Goal: Information Seeking & Learning: Check status

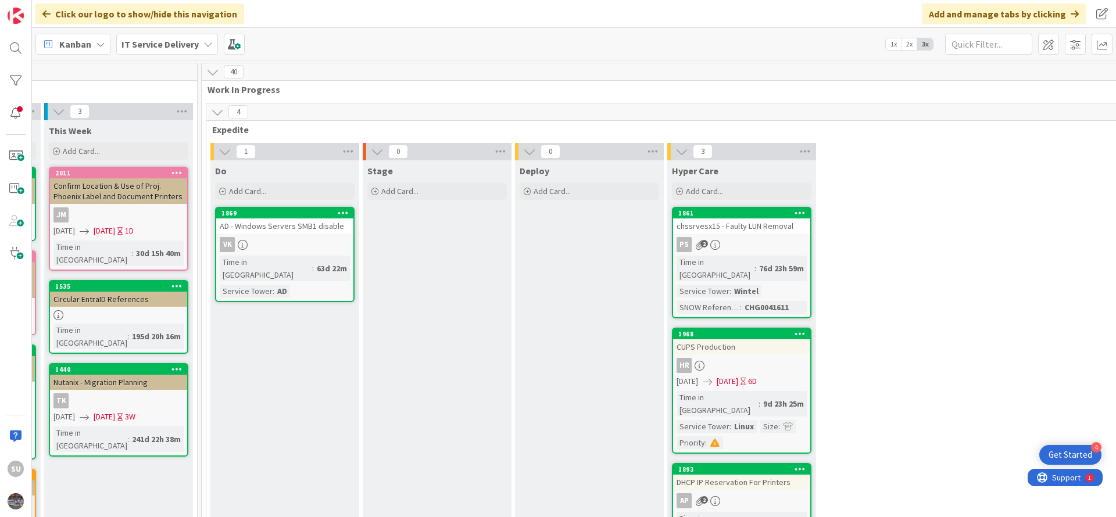
scroll to position [87, 606]
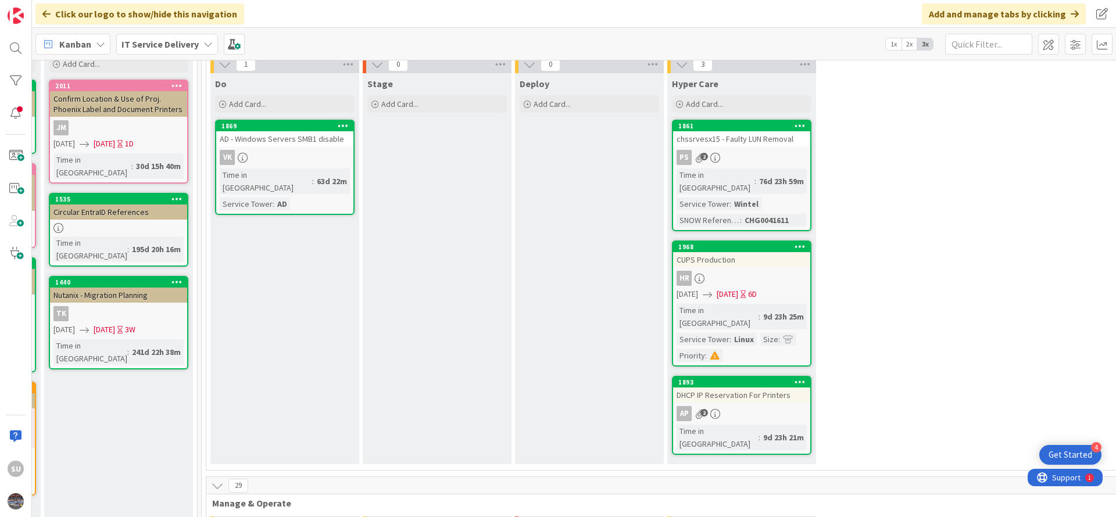
click at [269, 158] on div "VK" at bounding box center [284, 157] width 137 height 15
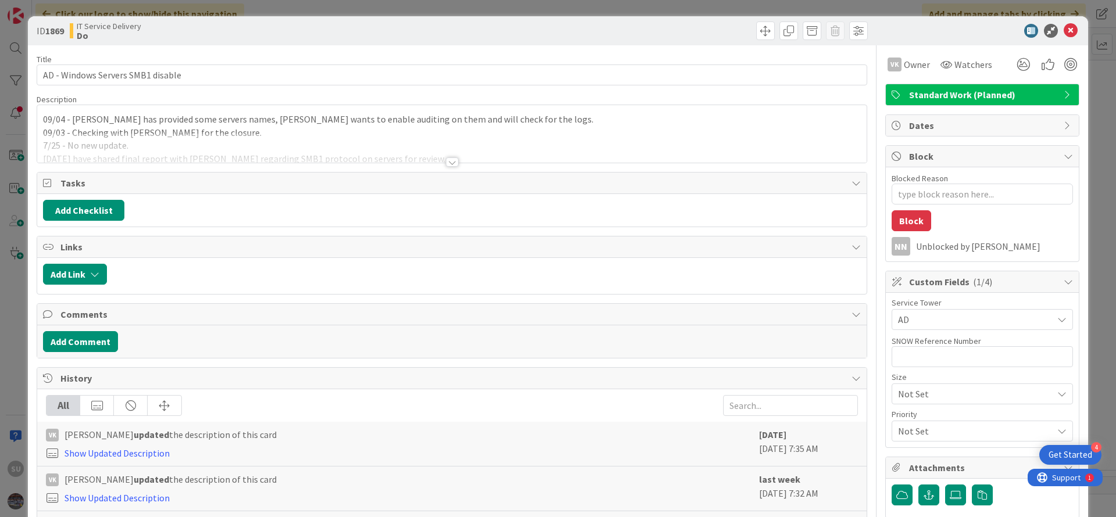
click at [446, 162] on div at bounding box center [452, 162] width 13 height 9
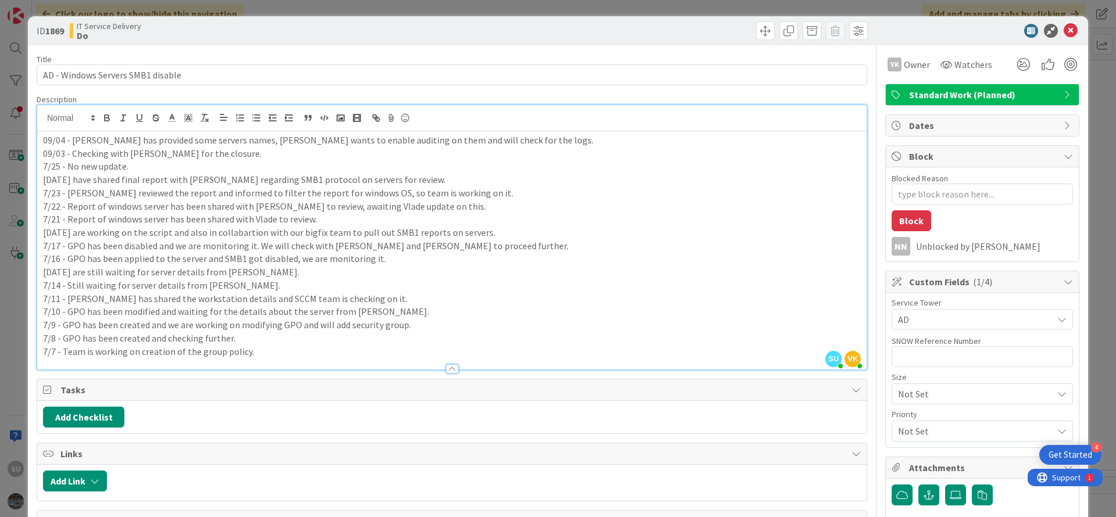
click at [43, 139] on p "09/04 - [PERSON_NAME] has provided some servers names, [PERSON_NAME] wants to e…" at bounding box center [452, 140] width 818 height 13
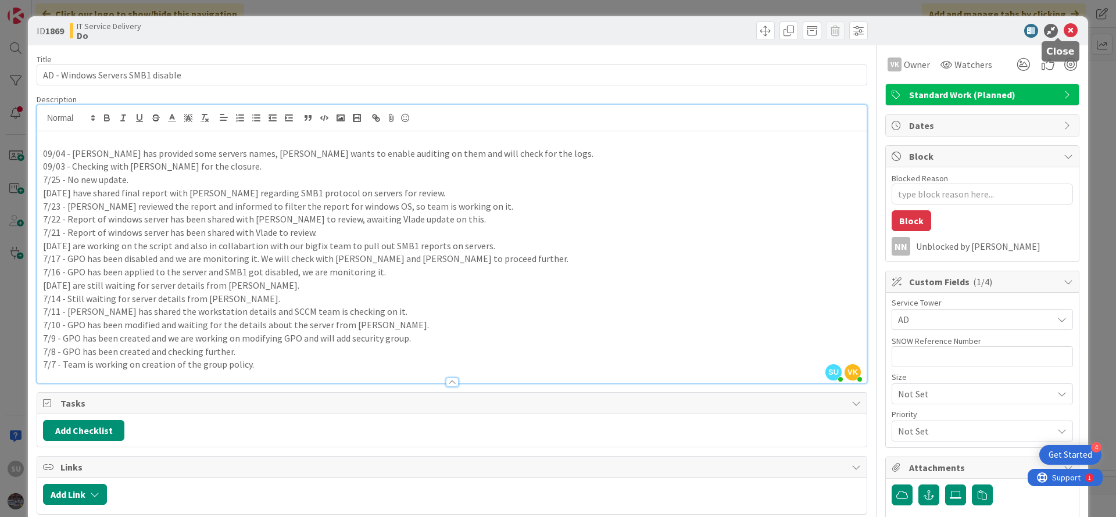
click at [1064, 31] on icon at bounding box center [1071, 31] width 14 height 14
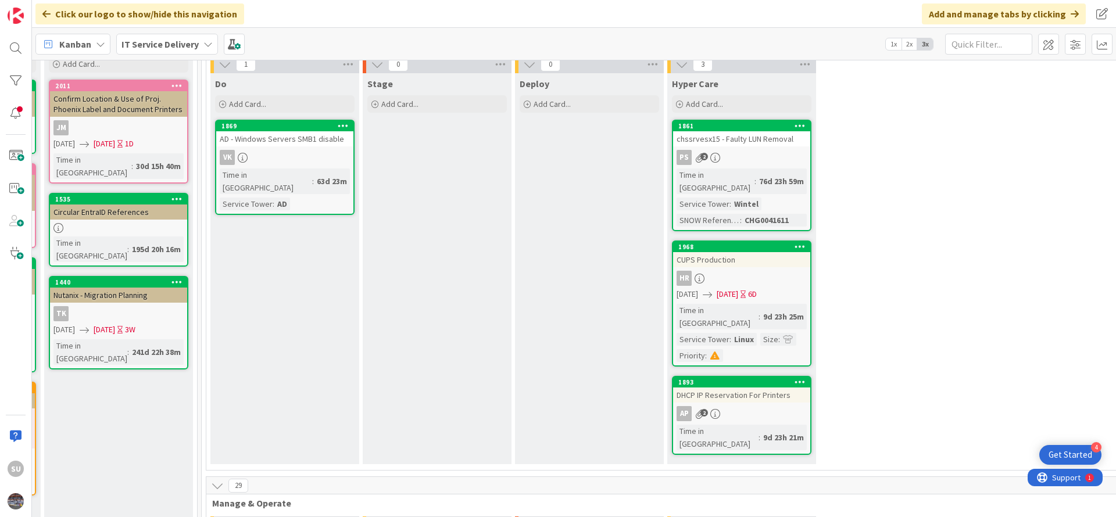
click at [785, 148] on link "1861 chssrvesx15 - Faulty LUN Removal PS 2 Time in [GEOGRAPHIC_DATA] : 76d 23h …" at bounding box center [741, 176] width 139 height 112
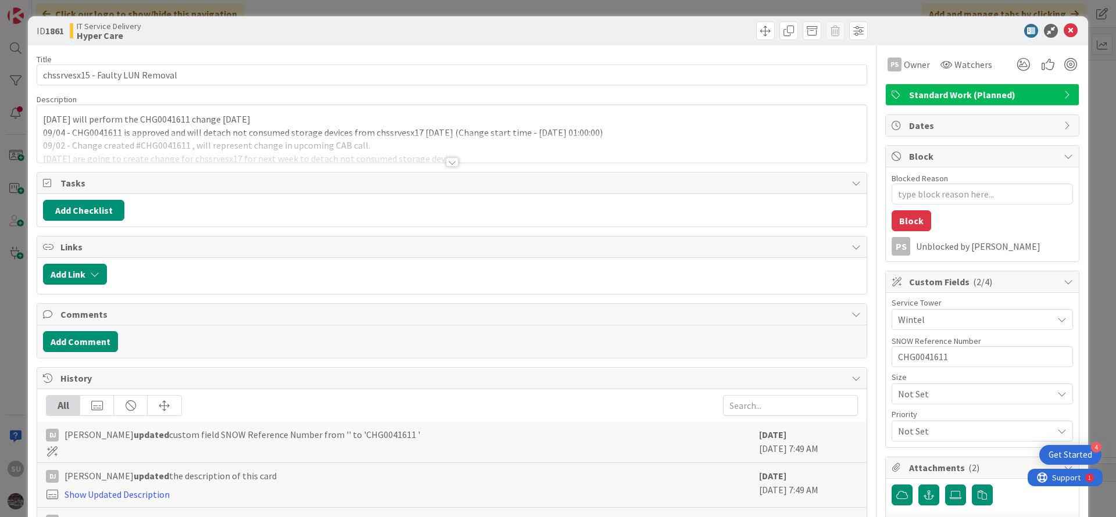
click at [449, 160] on div at bounding box center [452, 162] width 13 height 9
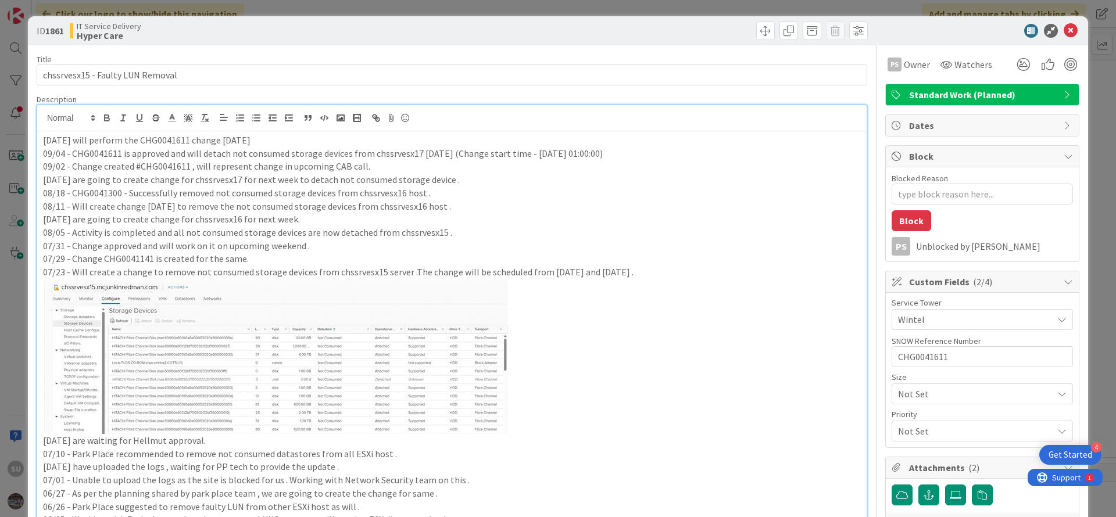
click at [38, 141] on div "[DATE] will perform the CHG0041611 change [DATE] - CHG0041611 is approved and w…" at bounding box center [451, 393] width 829 height 525
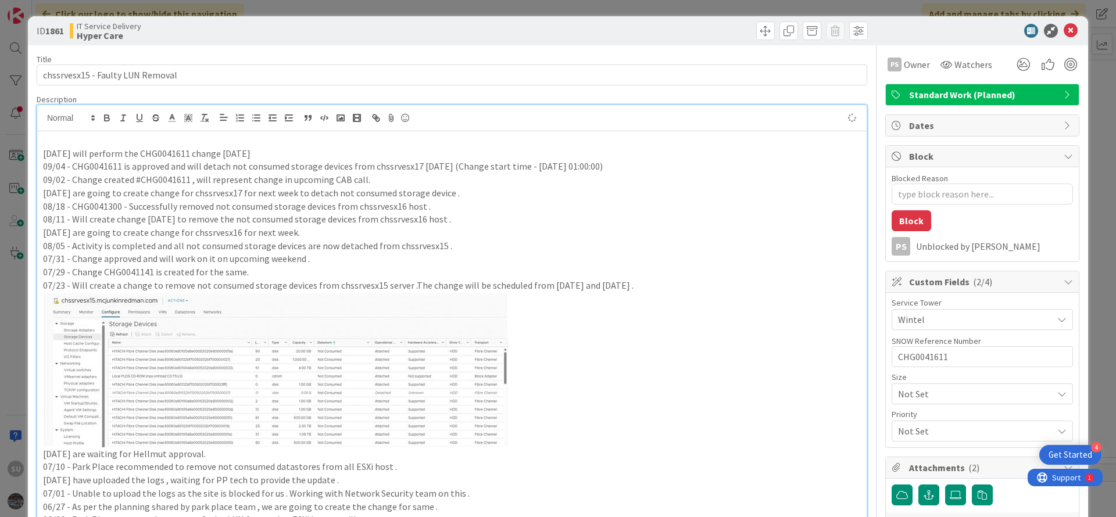
type textarea "x"
click at [264, 139] on p "09/08 - Change implemented and looks good fine so far ." at bounding box center [452, 140] width 818 height 13
click at [398, 164] on p "09/04 - CHG0041611 is approved and will detach not consumed storage devices fro…" at bounding box center [452, 166] width 818 height 13
copy p "chssrvesx17"
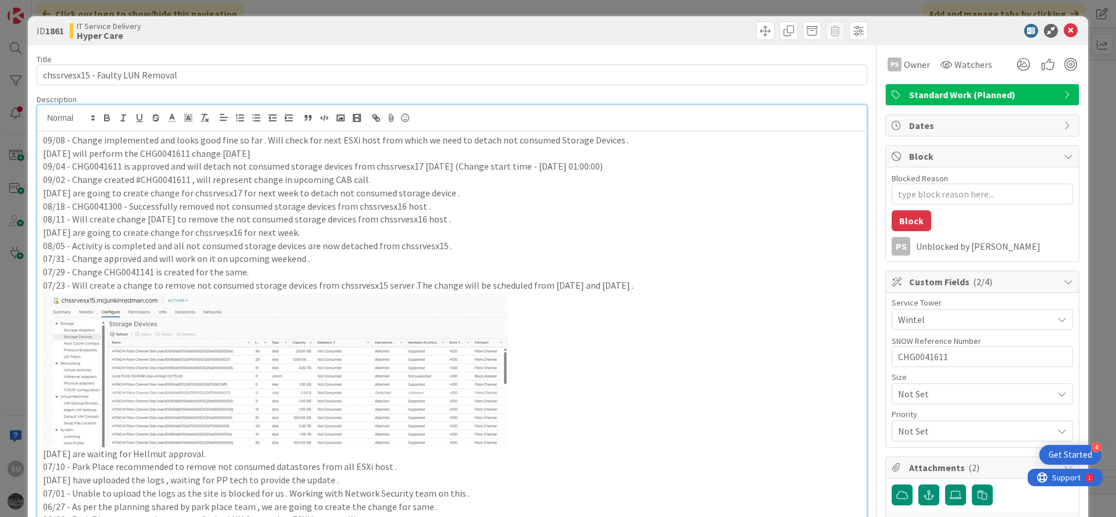
click at [257, 142] on p "09/08 - Change implemented and looks good fine so far . Will check for next ESX…" at bounding box center [452, 140] width 818 height 13
drag, startPoint x: 174, startPoint y: 142, endPoint x: 70, endPoint y: 139, distance: 103.5
click at [70, 139] on p "09/08 - Change implemented and looks good fine so far for chssrvesx17 . Will ch…" at bounding box center [452, 140] width 818 height 13
click at [98, 144] on p "09/08 - Change implemented and looks good fine so far for chssrvesx17 . Will ch…" at bounding box center [452, 140] width 818 height 13
click at [102, 142] on p "09/08 - Change implemented and looks good fine so far for chssrvesx17 . Will ch…" at bounding box center [452, 140] width 818 height 13
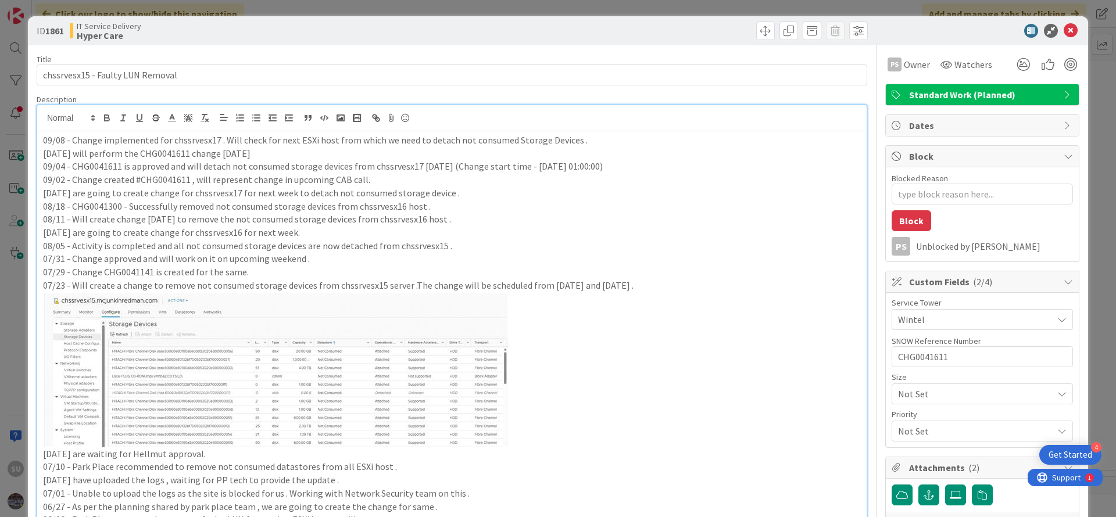
click at [102, 137] on p "09/08 - Change implemented for chssrvesx17 . Will check for next ESXi host from…" at bounding box center [452, 140] width 818 height 13
click at [226, 140] on p "09/08 - Change is implemented for chssrvesx17 . Will check for next ESXi host f…" at bounding box center [452, 140] width 818 height 13
drag, startPoint x: 73, startPoint y: 136, endPoint x: 582, endPoint y: 144, distance: 509.8
click at [582, 144] on p "09/08 - Change is implemented for chssrvesx17. Will check for next ESXi host fr…" at bounding box center [452, 140] width 818 height 13
click at [1064, 30] on icon at bounding box center [1071, 31] width 14 height 14
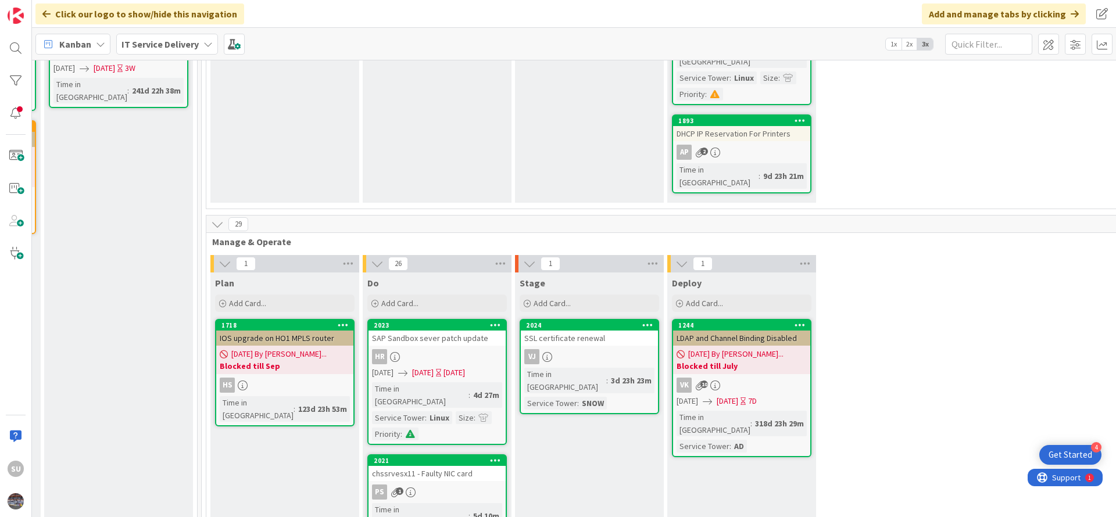
scroll to position [436, 606]
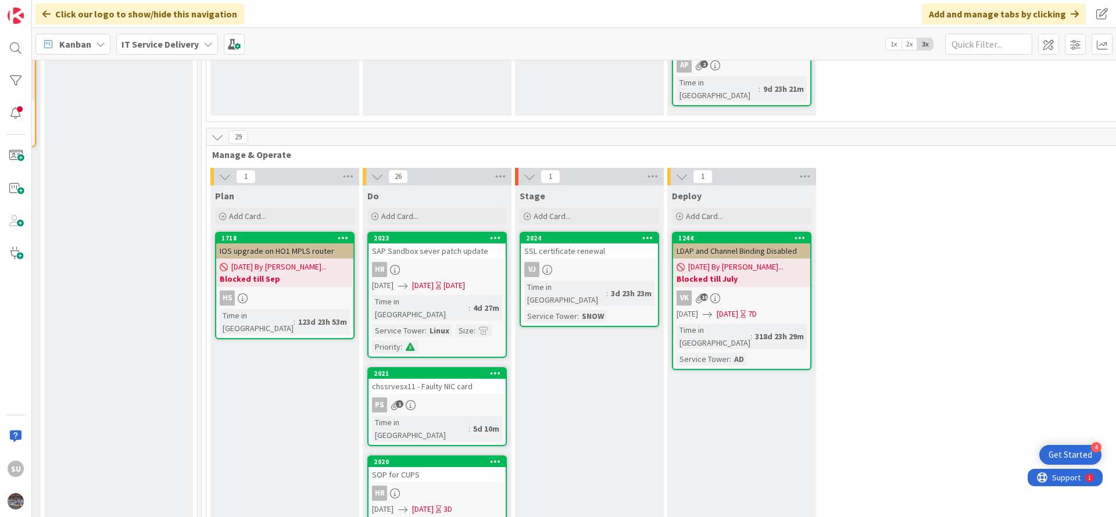
click at [620, 262] on div "VJ" at bounding box center [589, 269] width 137 height 15
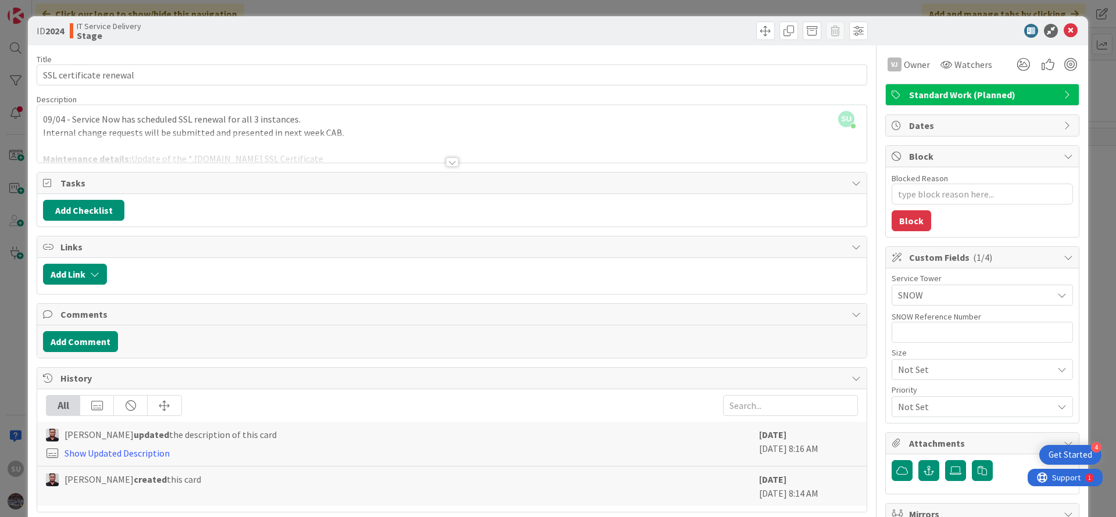
click at [449, 163] on div at bounding box center [452, 162] width 13 height 9
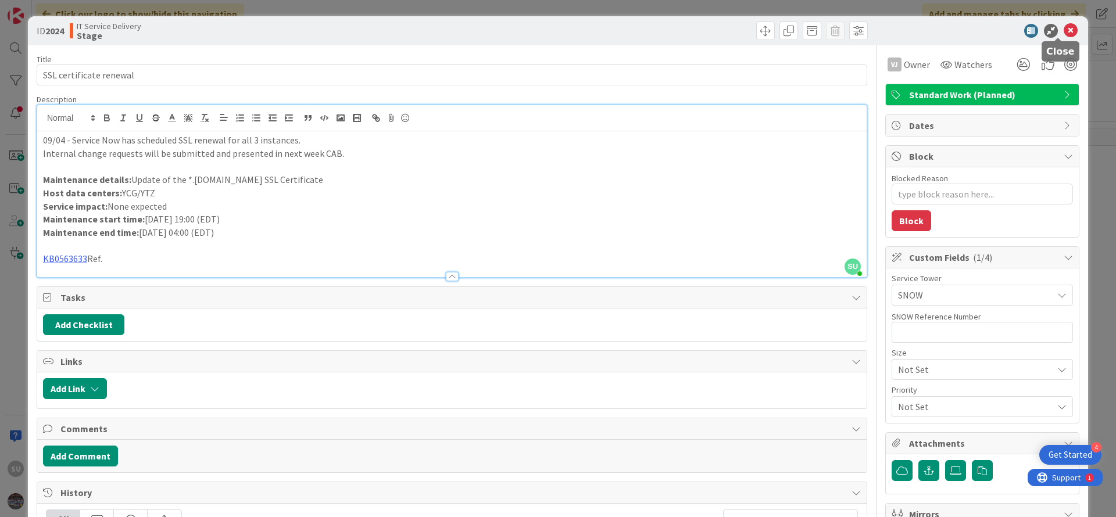
click at [1064, 28] on icon at bounding box center [1071, 31] width 14 height 14
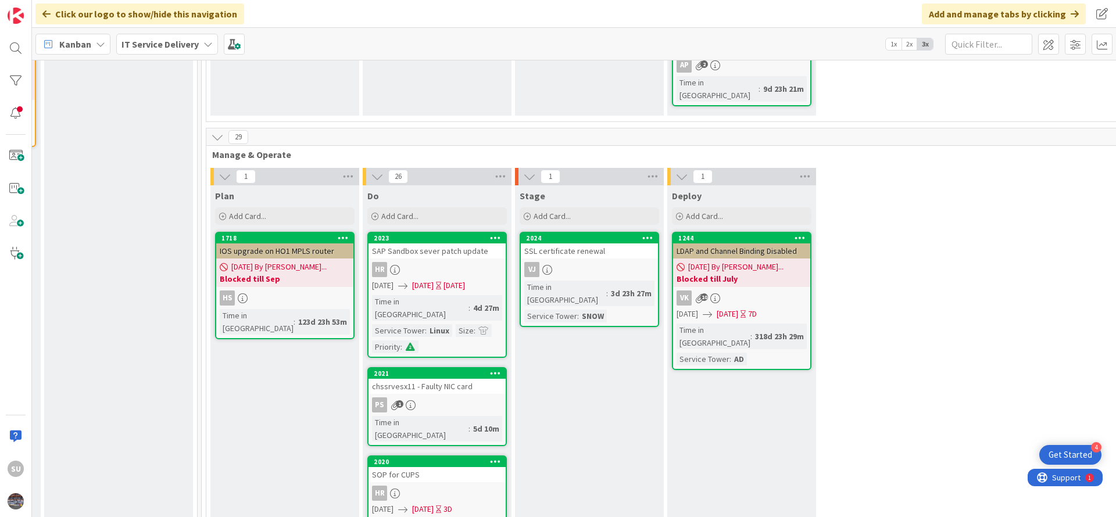
click at [438, 398] on div "PS 1" at bounding box center [436, 405] width 137 height 15
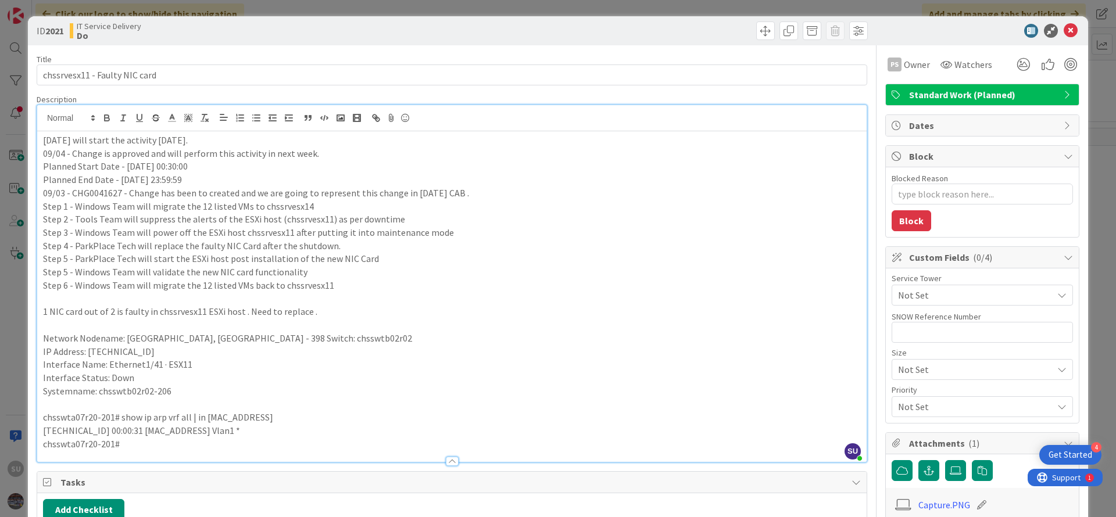
click at [41, 121] on div "SU [PERSON_NAME] just joined [DATE] will start the activity [DATE]. 09/04 - Cha…" at bounding box center [451, 283] width 829 height 357
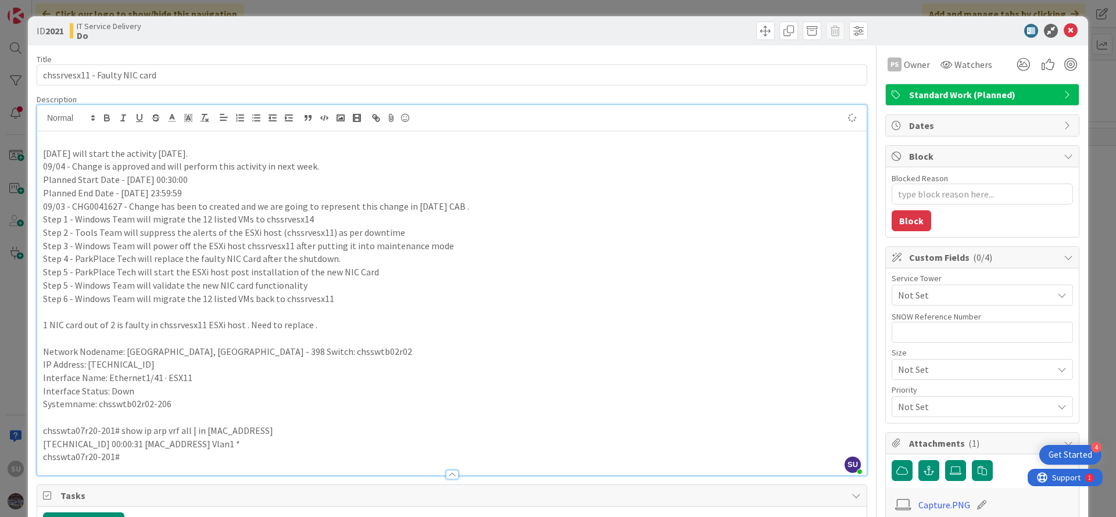
type textarea "x"
click at [545, 171] on p "09/04 - Change is approved and will perform this activity in next week." at bounding box center [452, 166] width 818 height 13
click at [1064, 31] on icon at bounding box center [1071, 31] width 14 height 14
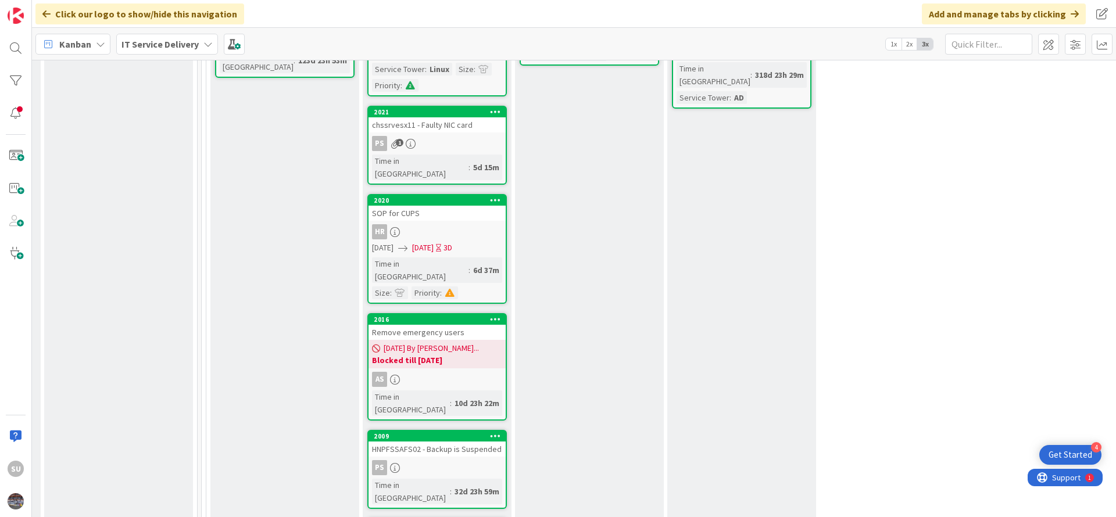
scroll to position [785, 606]
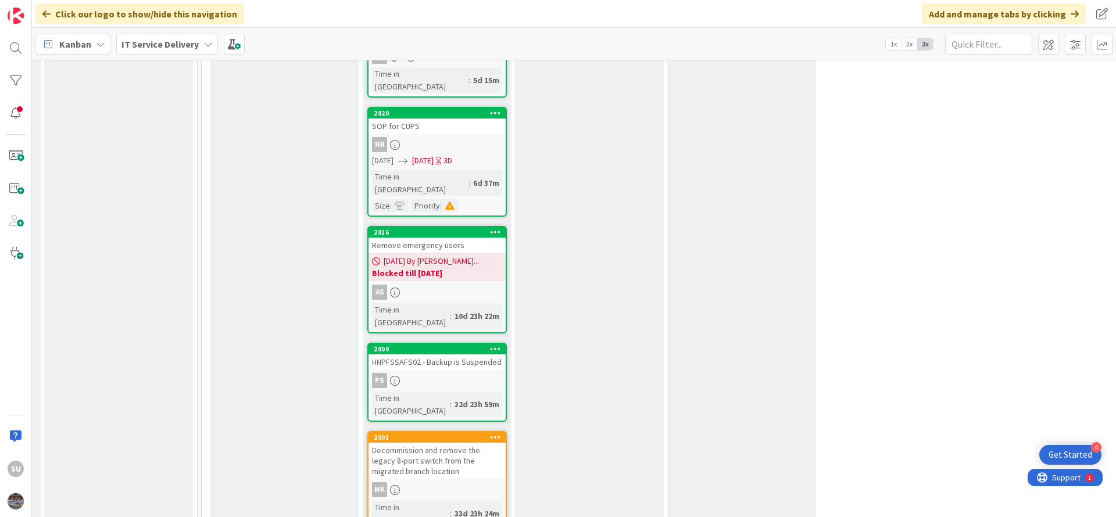
click at [455, 373] on div "PS" at bounding box center [436, 380] width 137 height 15
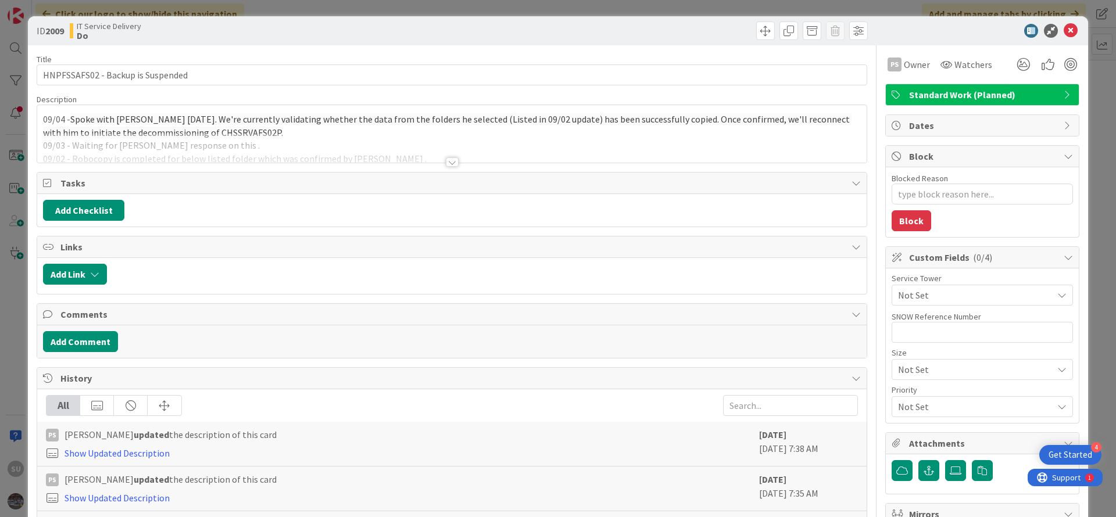
click at [449, 160] on div at bounding box center [452, 162] width 13 height 9
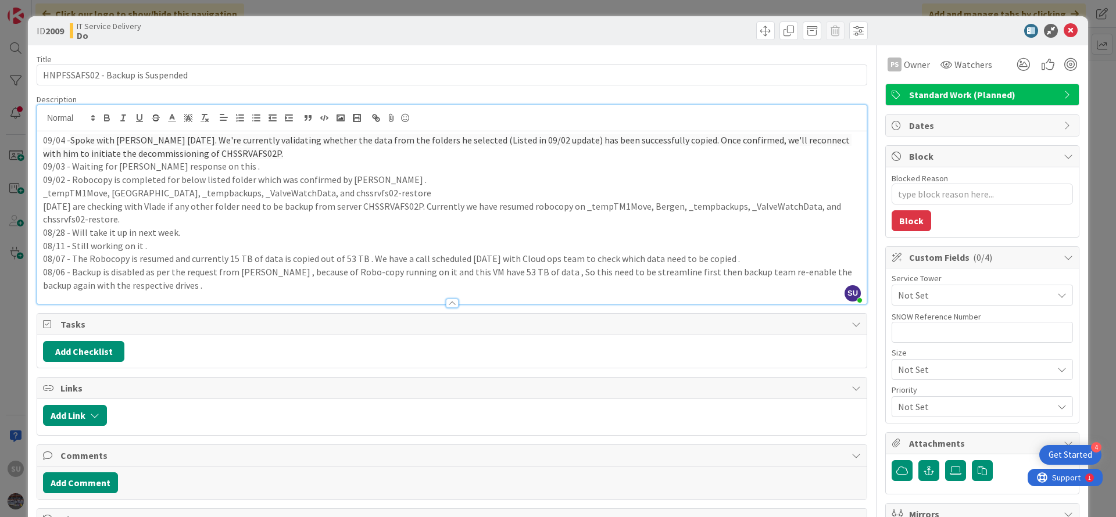
click at [40, 142] on div "09/04 - Spoke with [PERSON_NAME] [DATE]. We're currently validating whether the…" at bounding box center [451, 217] width 829 height 173
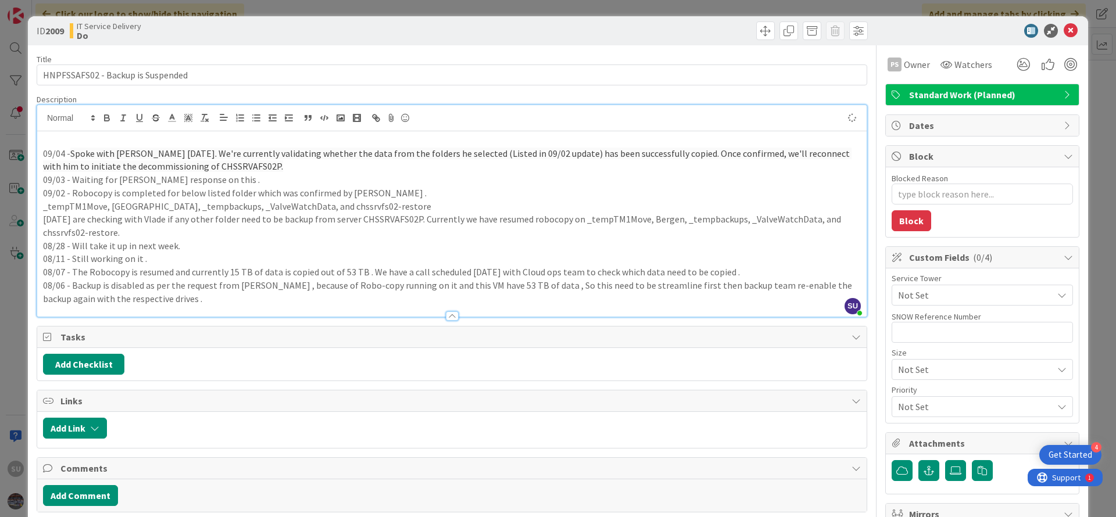
type textarea "x"
click at [1064, 29] on icon at bounding box center [1071, 31] width 14 height 14
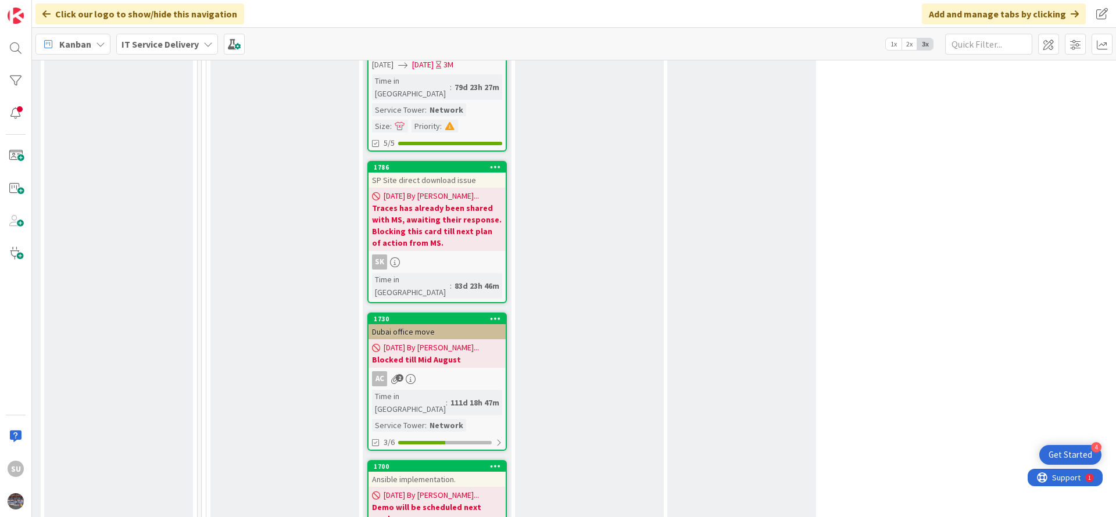
scroll to position [2615, 606]
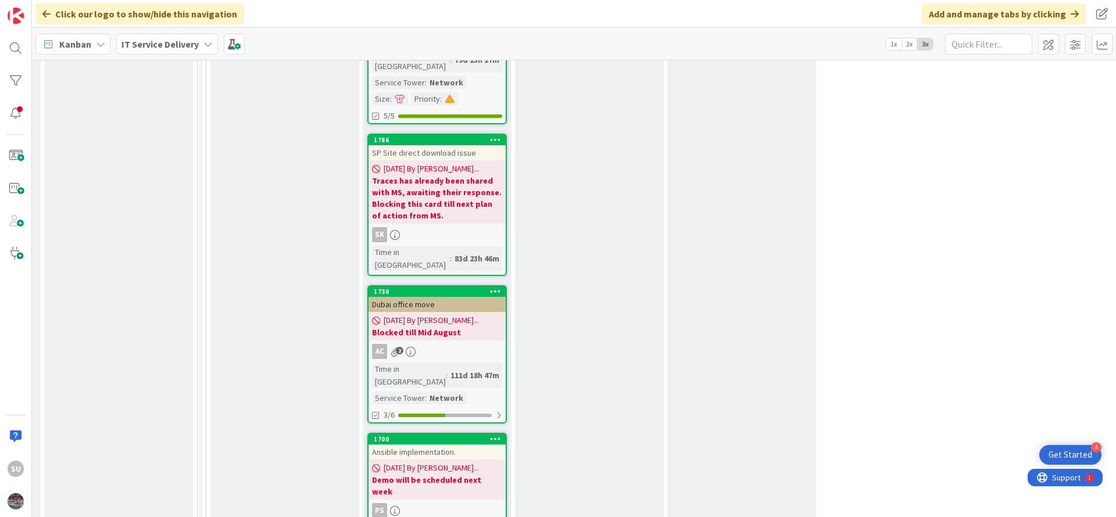
click at [418, 503] on div "PS" at bounding box center [436, 510] width 137 height 15
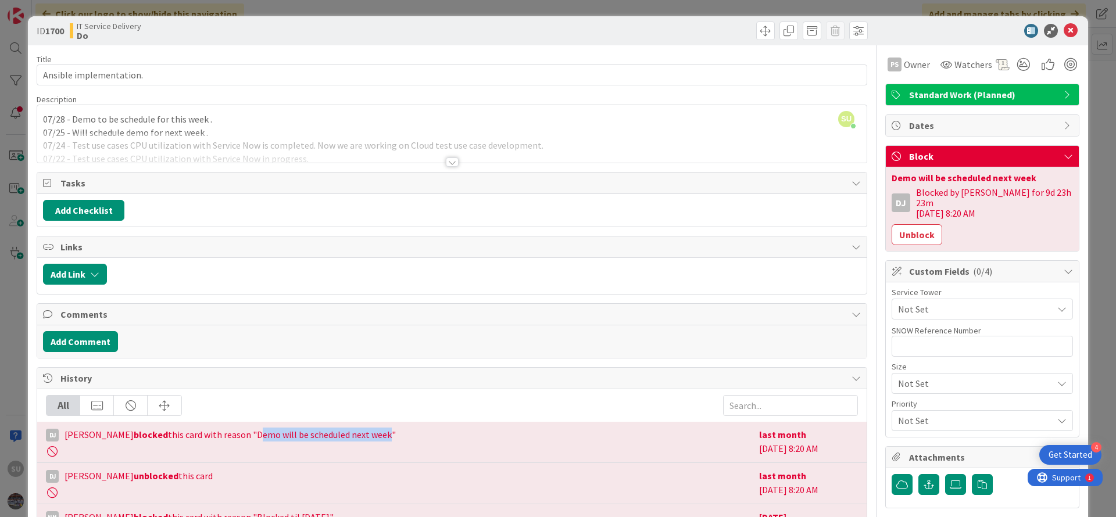
drag, startPoint x: 241, startPoint y: 436, endPoint x: 372, endPoint y: 433, distance: 130.8
click at [372, 433] on span "[PERSON_NAME] blocked this card with reason "Demo will be scheduled next week"" at bounding box center [230, 435] width 331 height 14
click at [1064, 30] on icon at bounding box center [1071, 31] width 14 height 14
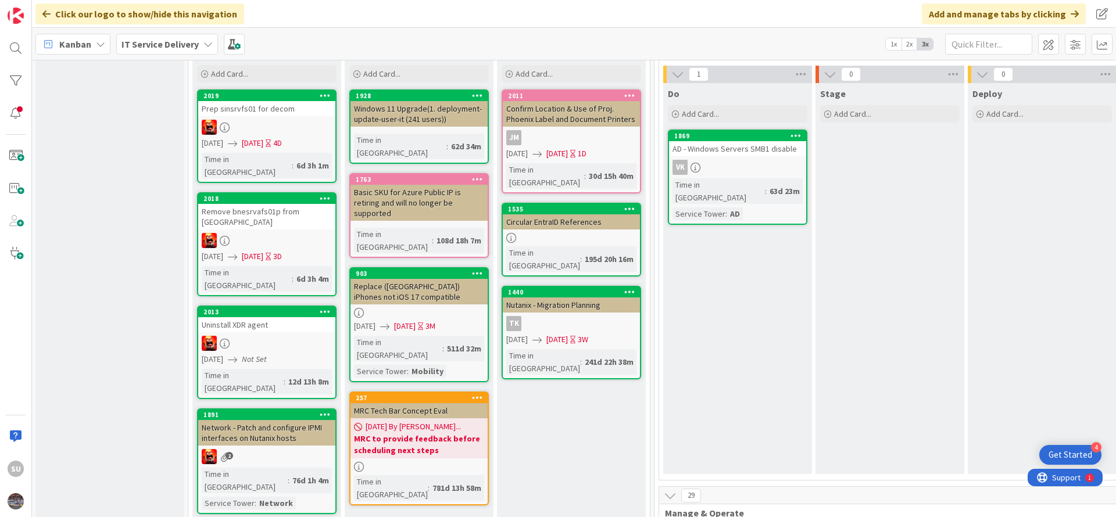
scroll to position [0, 153]
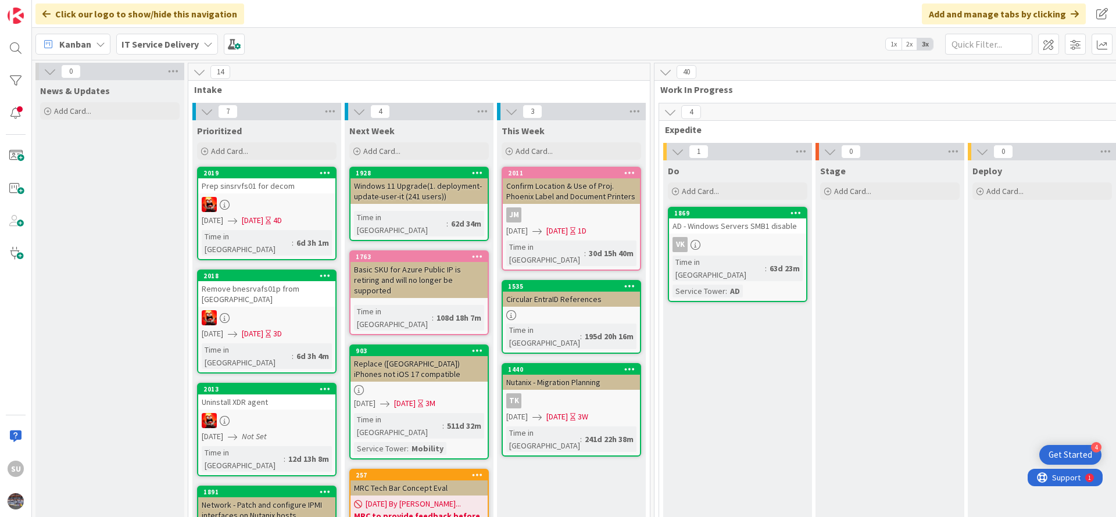
click at [248, 206] on div at bounding box center [266, 204] width 137 height 15
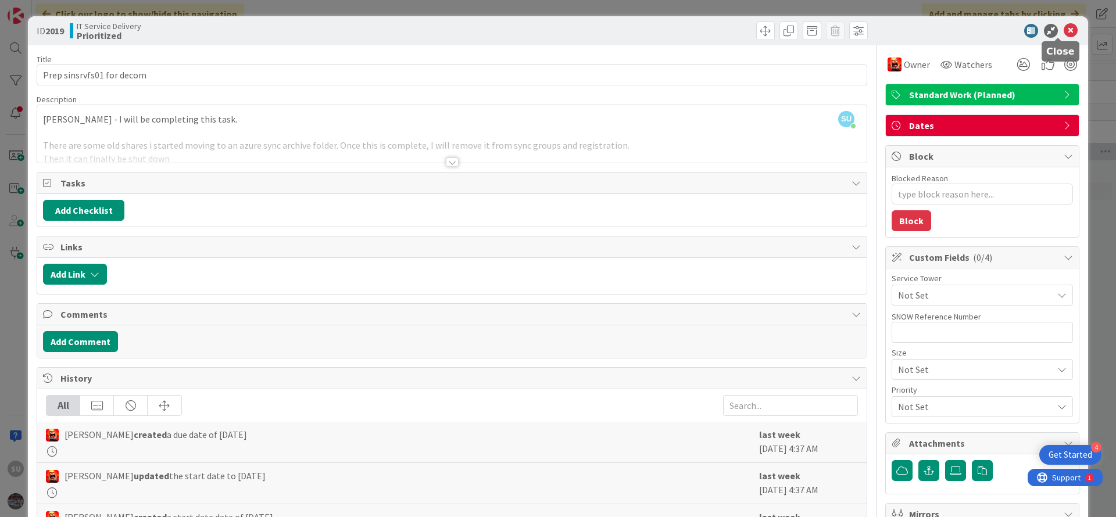
click at [1064, 32] on icon at bounding box center [1071, 31] width 14 height 14
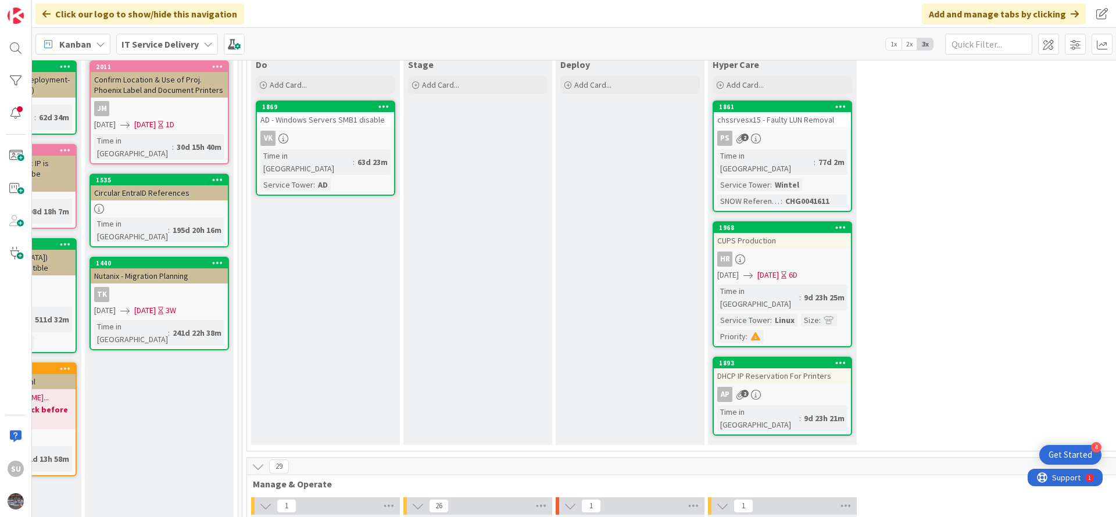
scroll to position [0, 565]
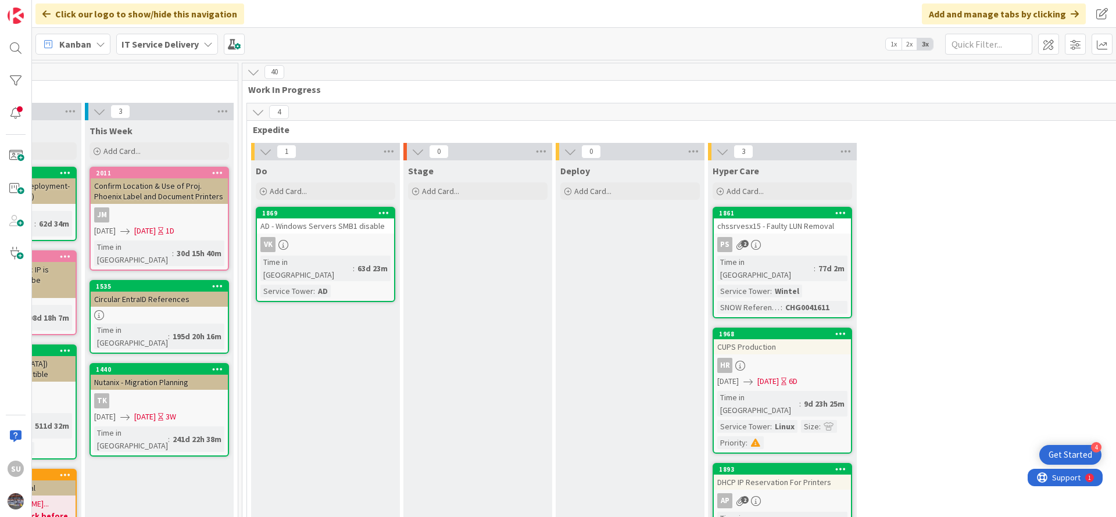
click at [354, 237] on div "VK" at bounding box center [325, 244] width 137 height 15
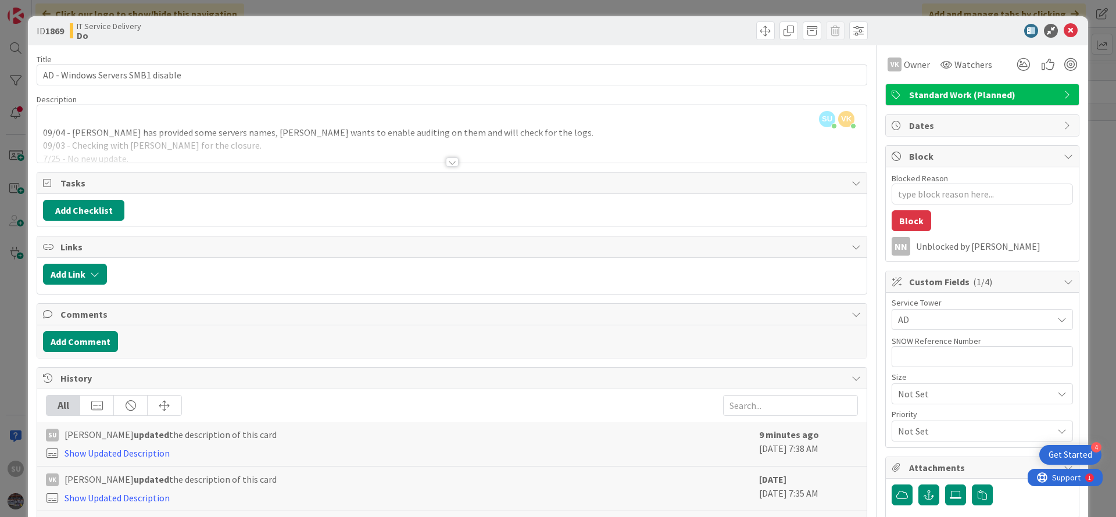
click at [446, 162] on div at bounding box center [452, 162] width 13 height 9
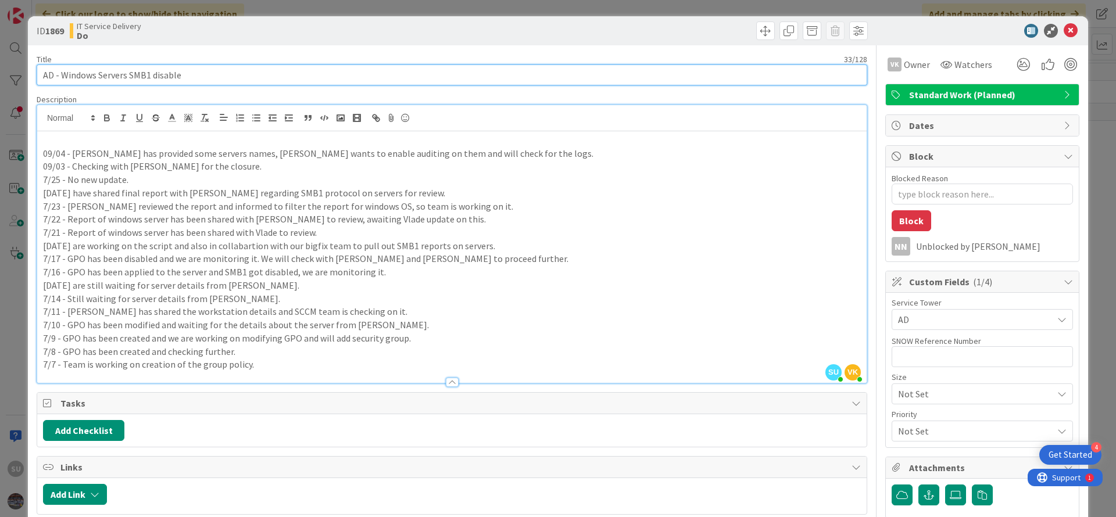
drag, startPoint x: 190, startPoint y: 73, endPoint x: 39, endPoint y: 78, distance: 151.2
click at [39, 78] on input "AD - Windows Servers SMB1 disable" at bounding box center [452, 75] width 831 height 21
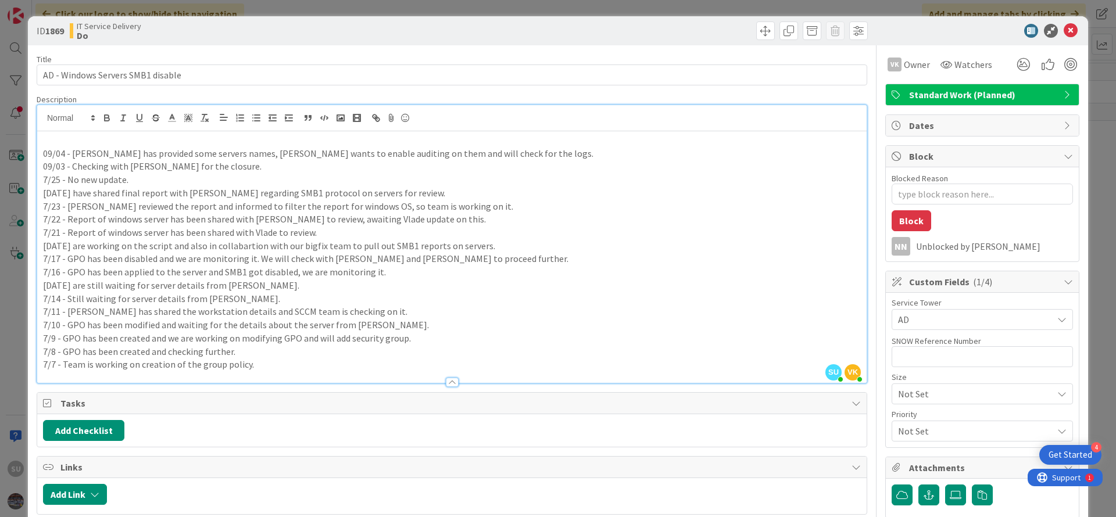
click at [60, 140] on p at bounding box center [452, 140] width 818 height 13
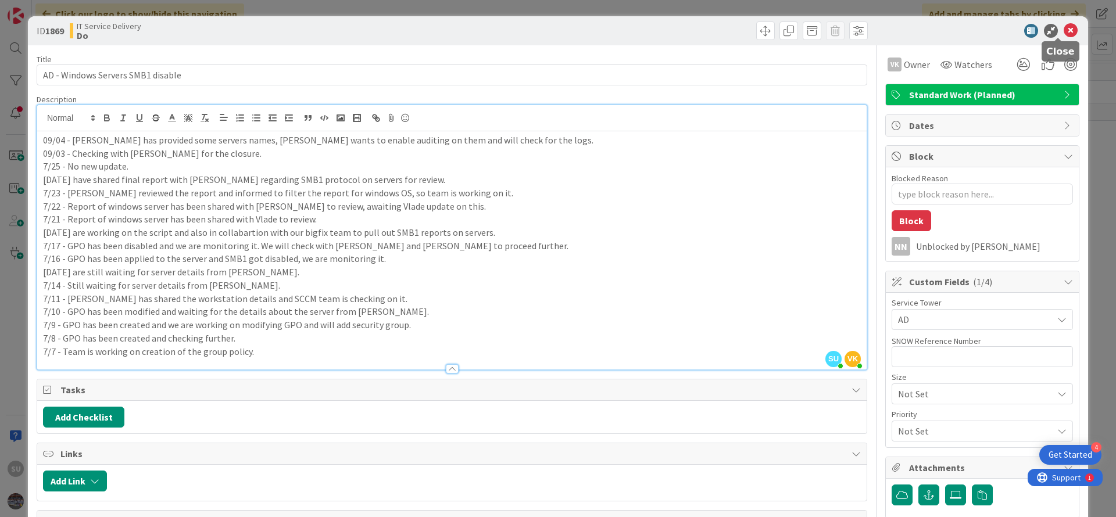
click at [1064, 32] on icon at bounding box center [1071, 31] width 14 height 14
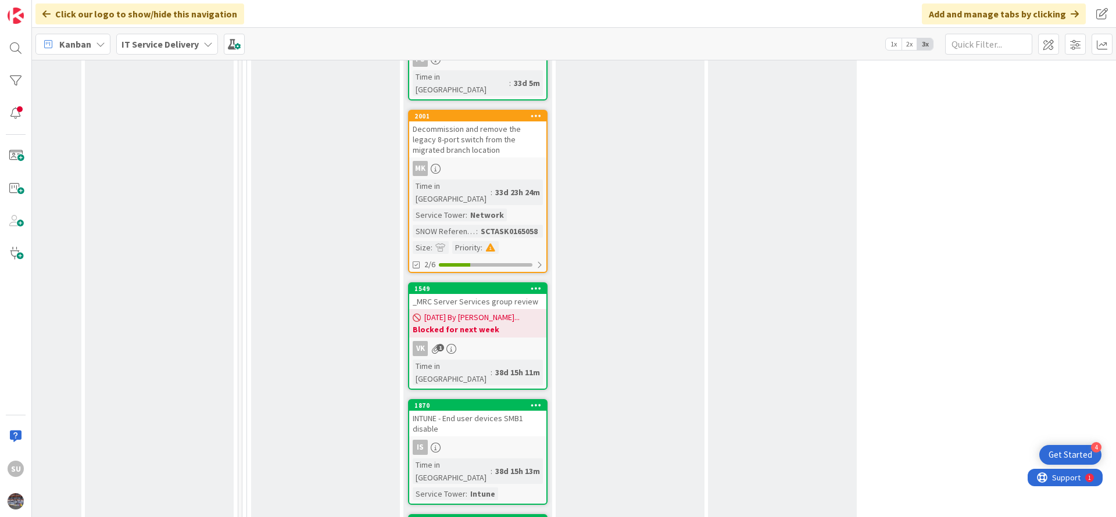
scroll to position [1133, 565]
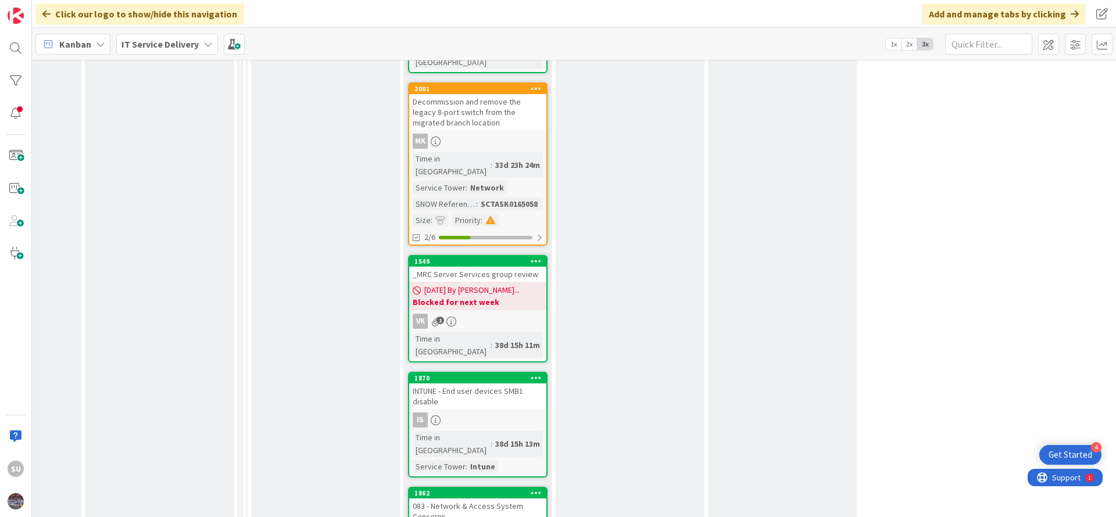
click at [477, 413] on div "Is" at bounding box center [477, 420] width 137 height 15
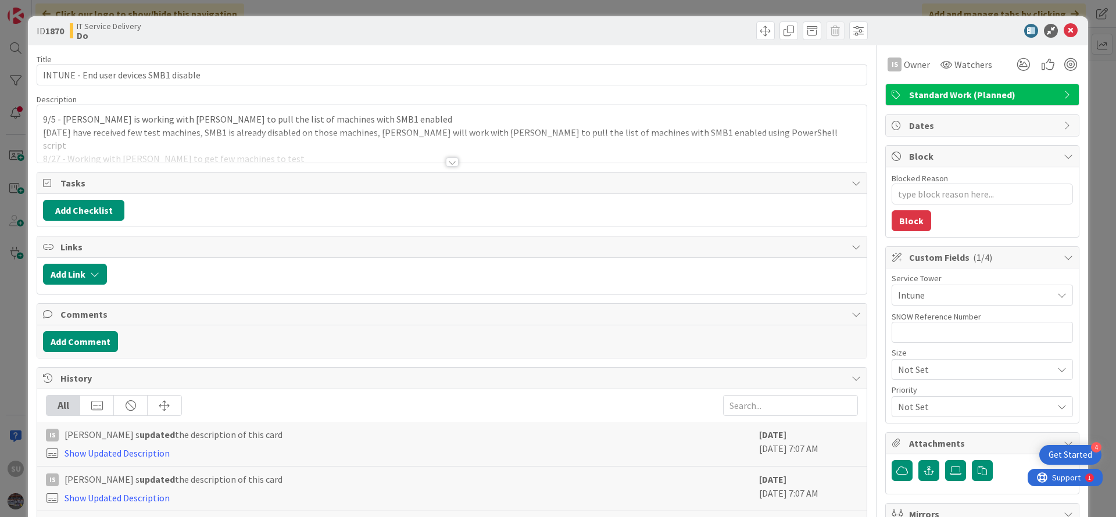
click at [446, 163] on div at bounding box center [452, 162] width 13 height 9
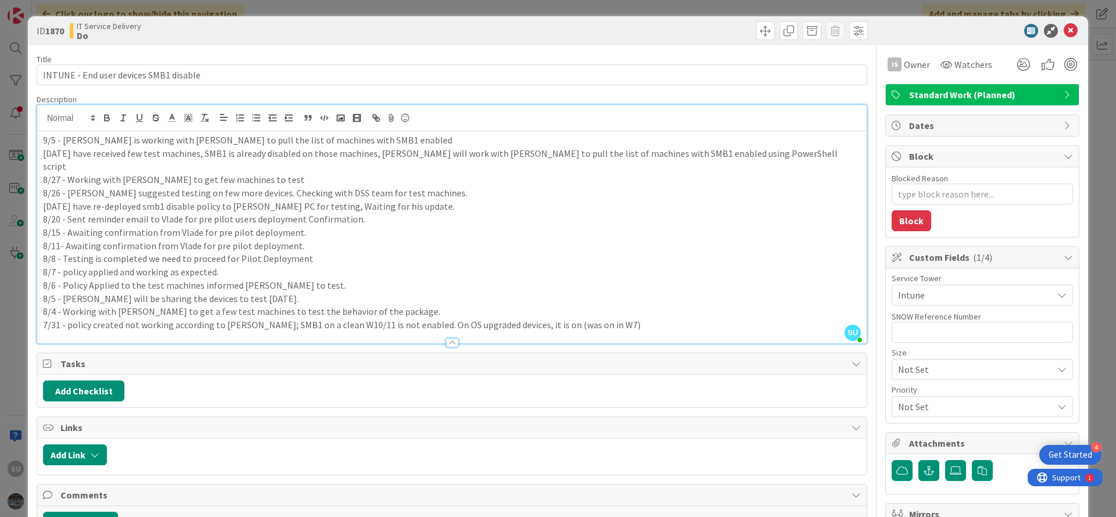
click at [42, 139] on div "9/5 - [PERSON_NAME] is working with [PERSON_NAME] to pull the list of machines …" at bounding box center [451, 237] width 829 height 212
click at [1064, 33] on icon at bounding box center [1071, 31] width 14 height 14
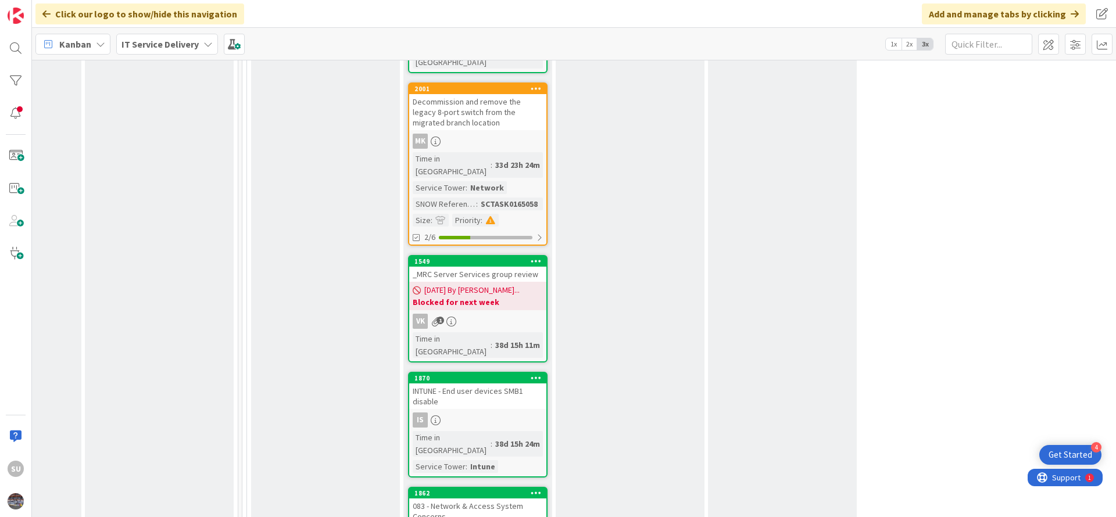
click at [493, 413] on div "Is" at bounding box center [477, 420] width 137 height 15
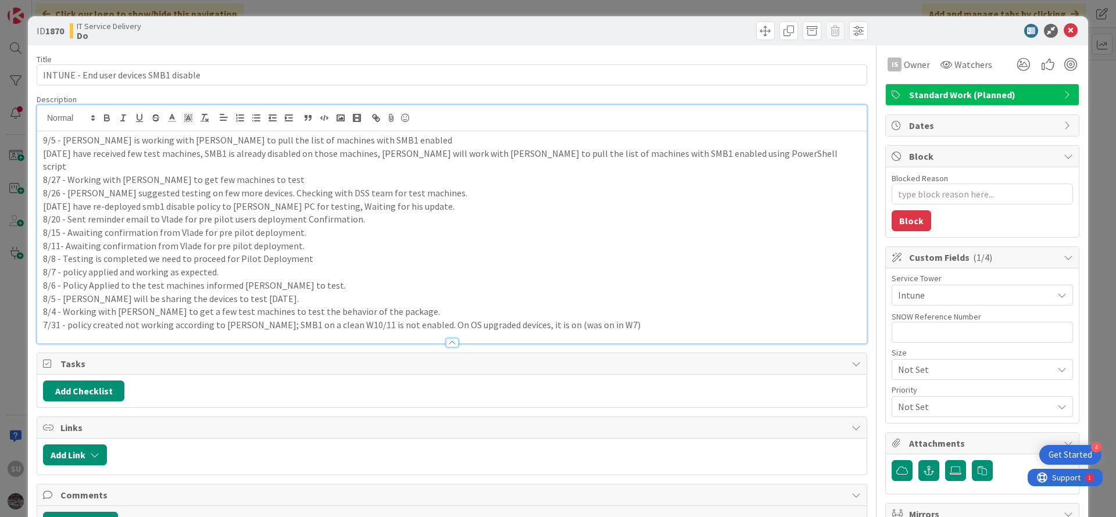
click at [40, 117] on div "9/5 - [PERSON_NAME] is working with [PERSON_NAME] to pull the list of machines …" at bounding box center [451, 224] width 829 height 238
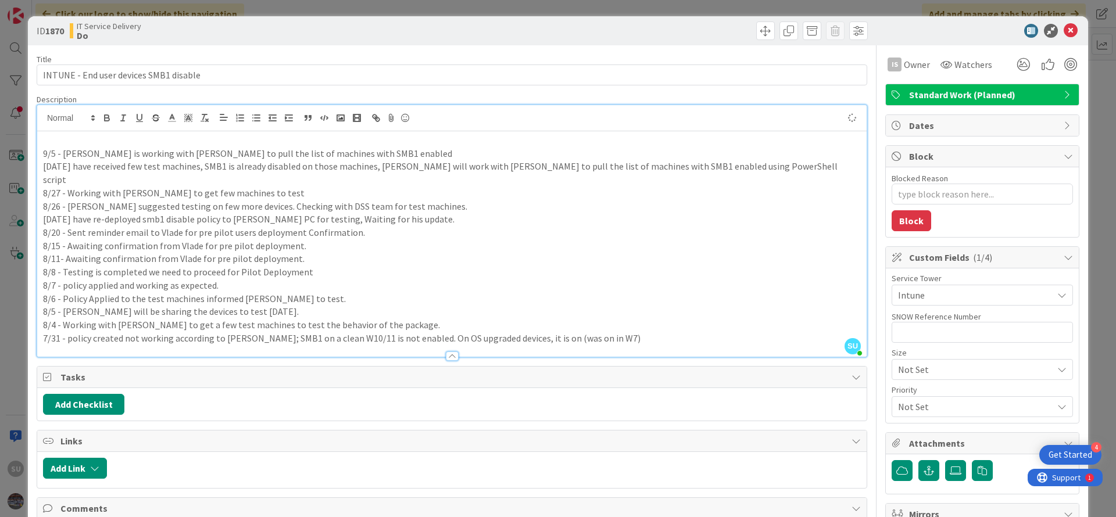
type textarea "x"
click at [176, 134] on p "09/08 - Script is still running" at bounding box center [452, 140] width 818 height 13
click at [328, 141] on p "09/08 - Script is still running and We are getting issue in some laptops ." at bounding box center [452, 140] width 818 height 13
drag, startPoint x: 331, startPoint y: 143, endPoint x: 356, endPoint y: 137, distance: 26.2
click at [356, 137] on p "09/08 - Script is still running and We are getting issue in some laptops .We ar…" at bounding box center [452, 140] width 818 height 13
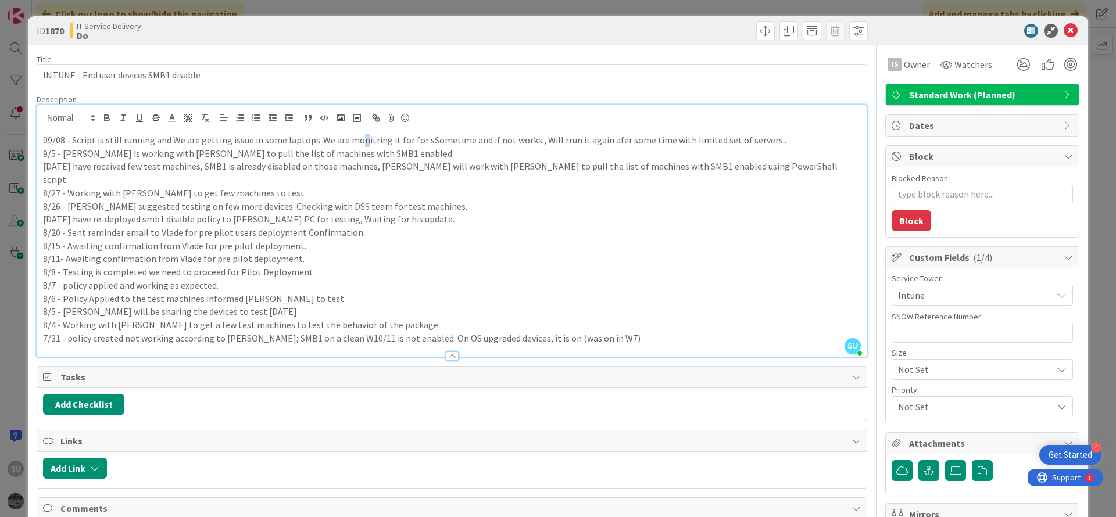
drag, startPoint x: 356, startPoint y: 137, endPoint x: 350, endPoint y: 137, distance: 5.8
click at [353, 134] on p "09/08 - Script is still running and We are getting issue in some laptops .We ar…" at bounding box center [452, 140] width 818 height 13
click at [350, 143] on p "09/08 - Script is still running and We are getting issue in some laptops .We ar…" at bounding box center [452, 140] width 818 height 13
drag, startPoint x: 423, startPoint y: 139, endPoint x: 466, endPoint y: 178, distance: 58.0
click at [423, 139] on p "09/08 - Script is still running and We are getting issue in some laptops .We ar…" at bounding box center [452, 140] width 818 height 13
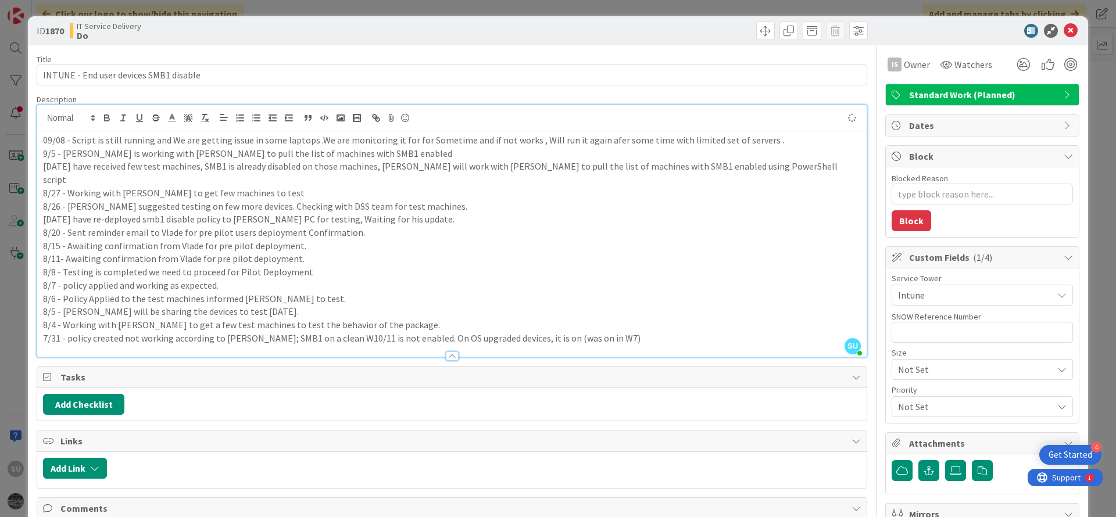
click at [631, 145] on p "09/08 - Script is still running and We are getting issue in some laptops .We ar…" at bounding box center [452, 140] width 818 height 13
click at [631, 292] on p "8/6 - Policy Applied to the test machines informed [PERSON_NAME] to test." at bounding box center [452, 298] width 818 height 13
drag, startPoint x: 407, startPoint y: 139, endPoint x: 395, endPoint y: 138, distance: 12.2
click at [395, 138] on p "09/08 - Script is still running and We are getting issue in some laptops .We ar…" at bounding box center [452, 140] width 818 height 13
click at [732, 141] on p "09/08 - Script is still running and We are getting issue in some laptops .We ar…" at bounding box center [452, 140] width 818 height 13
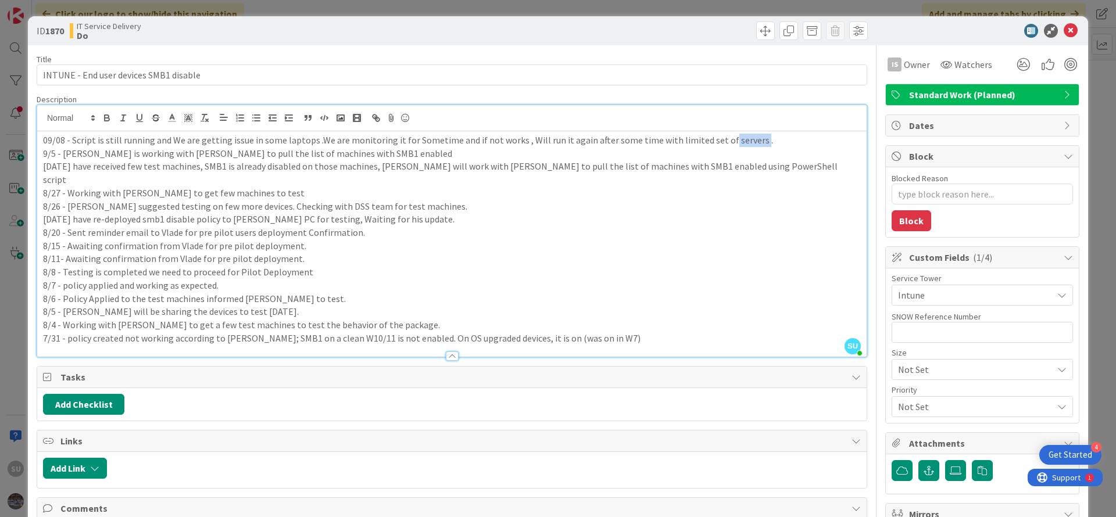
drag, startPoint x: 741, startPoint y: 142, endPoint x: 710, endPoint y: 145, distance: 30.9
click at [710, 145] on p "09/08 - Script is still running and We are getting issue in some laptops .We ar…" at bounding box center [452, 140] width 818 height 13
click at [614, 252] on p "8/11- Awaiting confirmation from Vlade for pre pilot deployment." at bounding box center [452, 258] width 818 height 13
click at [1064, 34] on icon at bounding box center [1071, 31] width 14 height 14
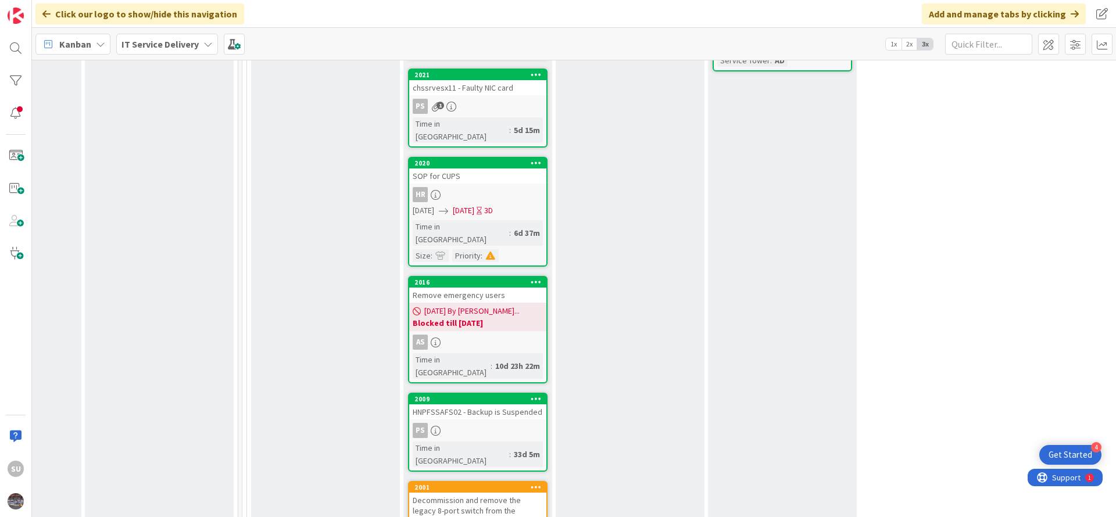
scroll to position [785, 565]
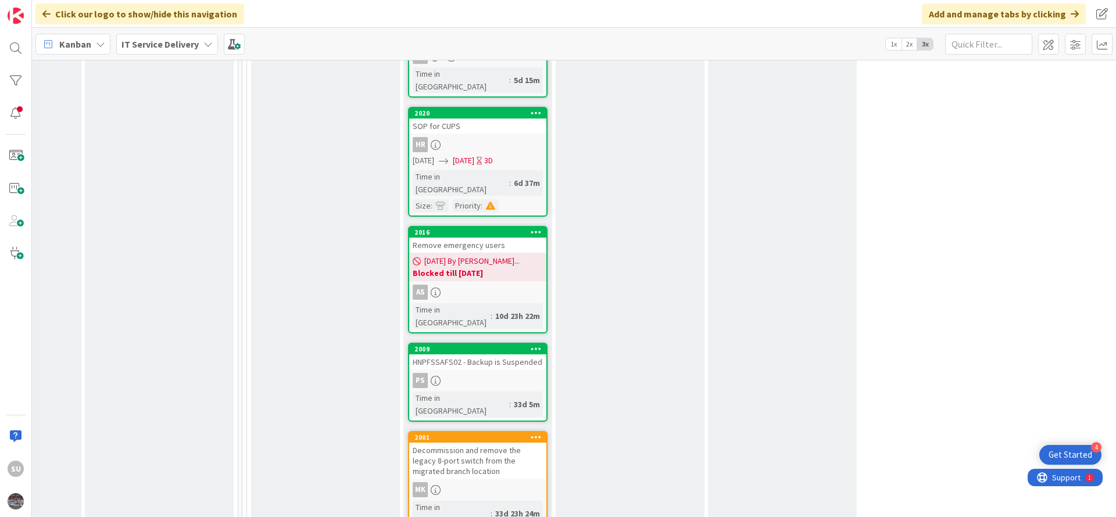
click at [490, 373] on div "PS" at bounding box center [477, 380] width 137 height 15
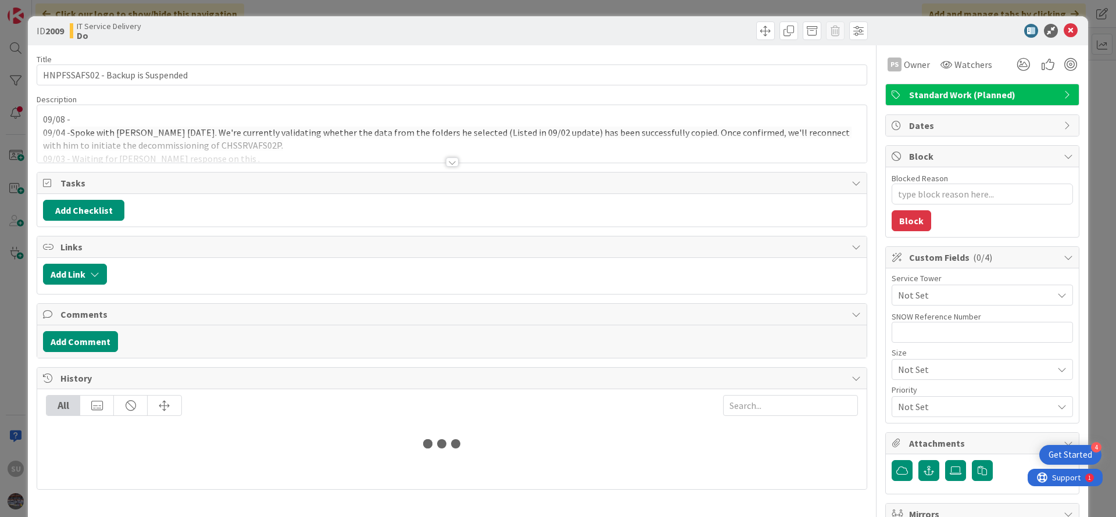
type textarea "x"
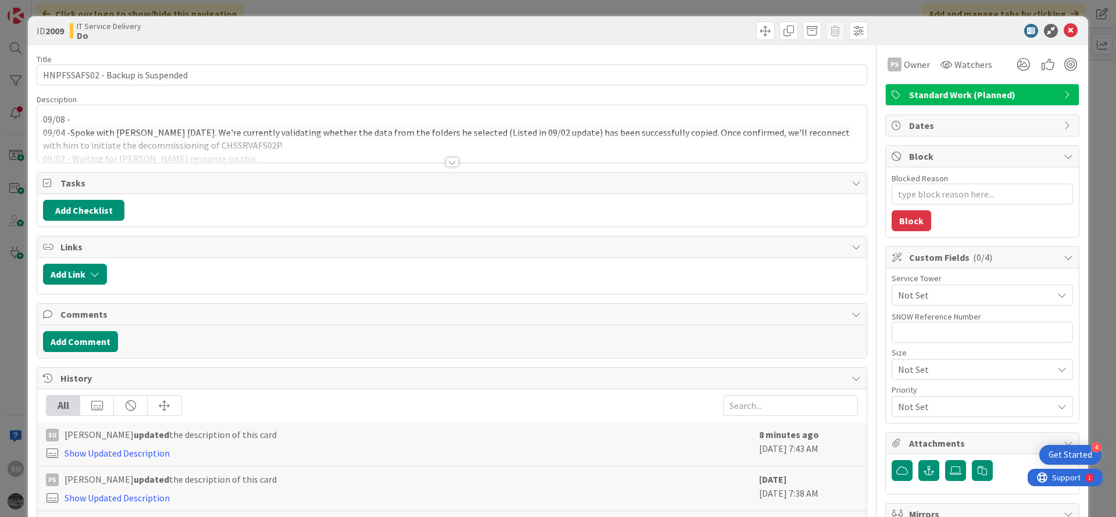
click at [446, 161] on div at bounding box center [452, 162] width 13 height 9
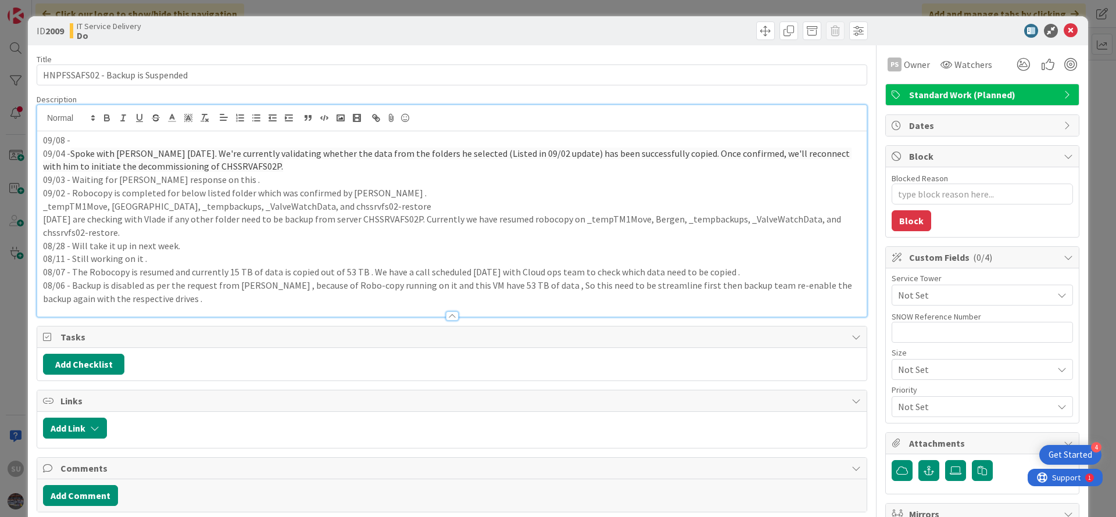
click at [80, 142] on p "09/08 -" at bounding box center [452, 140] width 818 height 13
click at [78, 138] on p "09/08 -" at bounding box center [452, 140] width 818 height 13
click at [221, 142] on p "09/08 - Will connect Vlade [DATE] , will update it status" at bounding box center [452, 140] width 818 height 13
click at [118, 142] on p "09/08 - Will connect Vlade [DATE] , will update it's status" at bounding box center [452, 140] width 818 height 13
click at [1064, 34] on icon at bounding box center [1071, 31] width 14 height 14
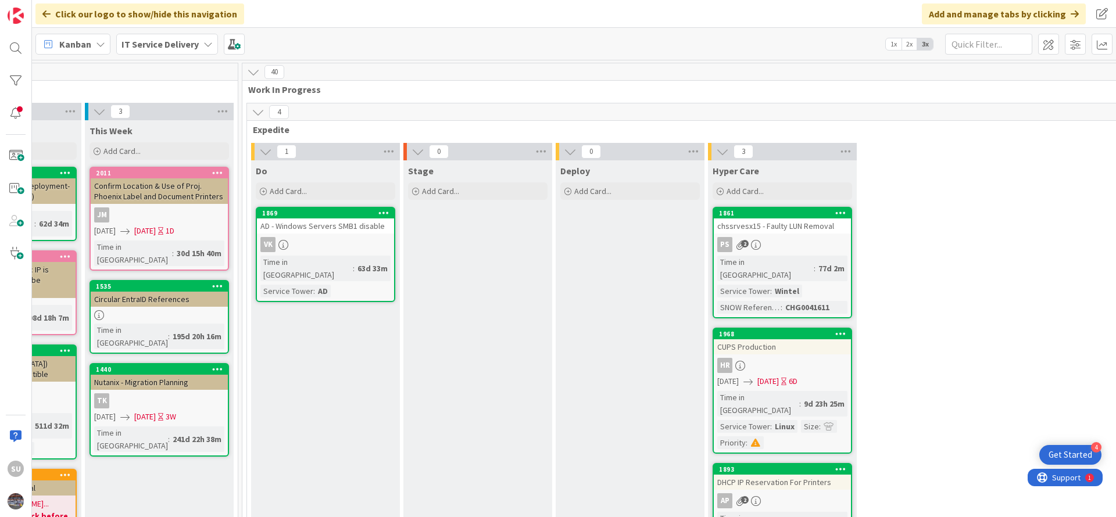
click at [834, 258] on div "Time in Column : 77d 2m Service Tower : Wintel SNOW Reference Number : CHG00416…" at bounding box center [782, 285] width 130 height 58
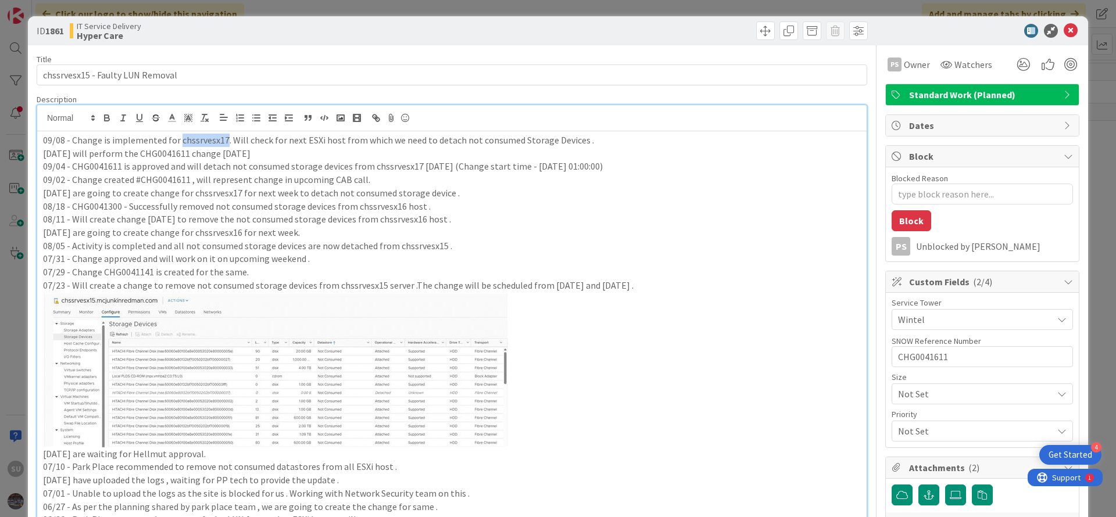
drag, startPoint x: 224, startPoint y: 113, endPoint x: 177, endPoint y: 125, distance: 48.6
click at [177, 125] on div "09/08 - Change is implemented for chssrvesx17. Will check for next ESXi host fr…" at bounding box center [451, 387] width 829 height 565
click at [1064, 34] on icon at bounding box center [1071, 31] width 14 height 14
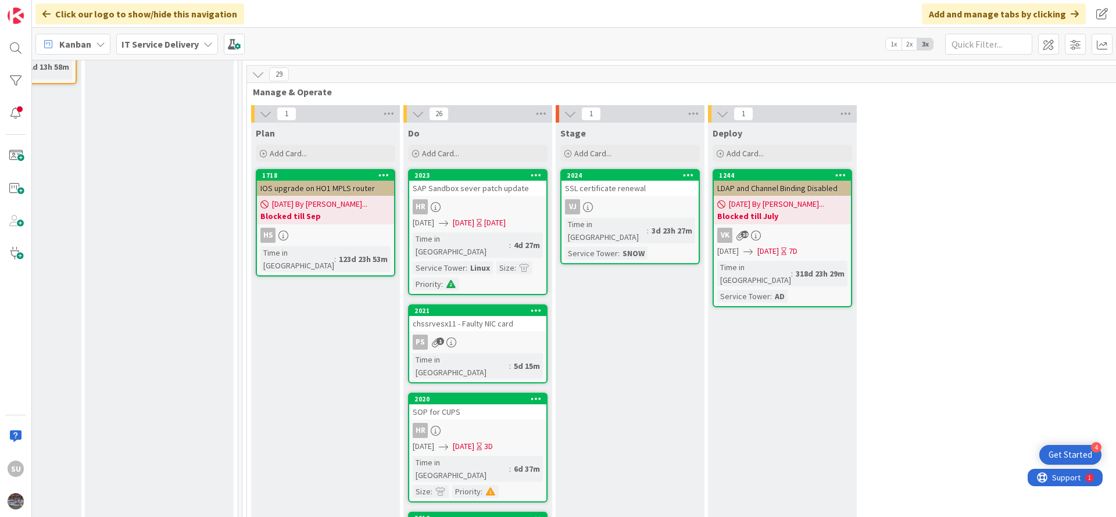
scroll to position [523, 565]
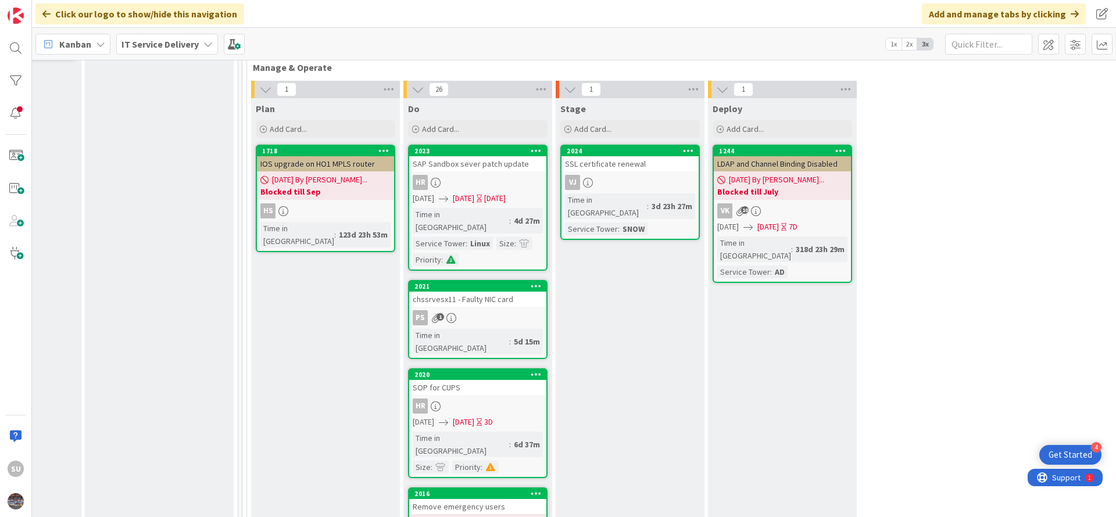
click at [495, 310] on div "PS 1" at bounding box center [477, 317] width 137 height 15
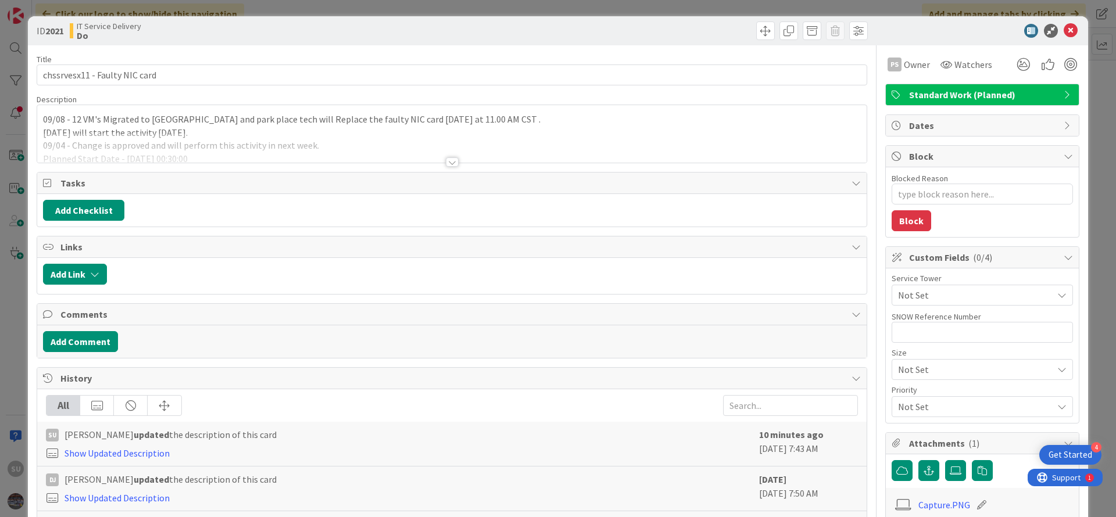
click at [448, 163] on div at bounding box center [452, 162] width 13 height 9
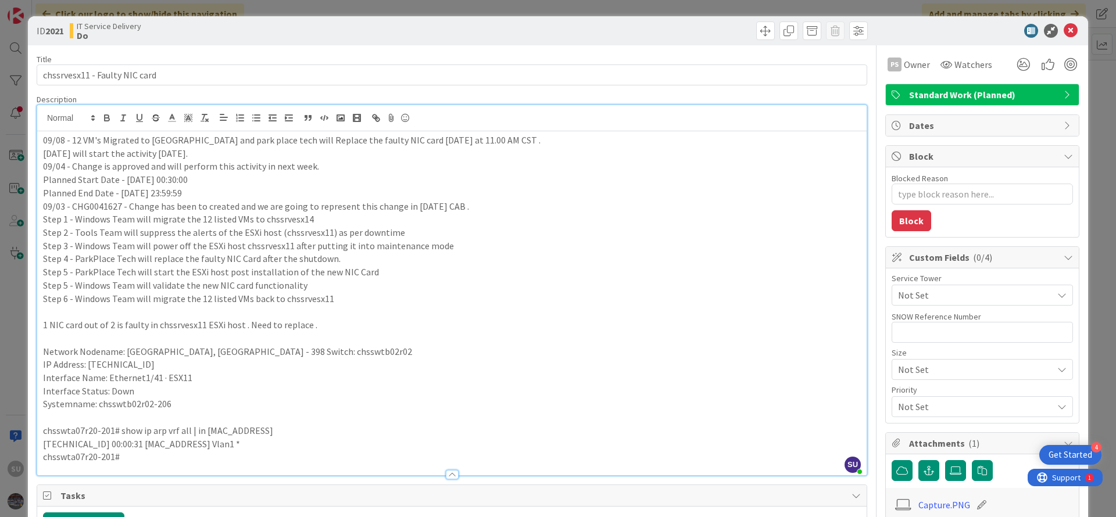
drag, startPoint x: 210, startPoint y: 153, endPoint x: 38, endPoint y: 139, distance: 172.6
click at [38, 139] on div "09/08 - 12 VM's Migrated to [GEOGRAPHIC_DATA] and park place tech will Replace …" at bounding box center [451, 303] width 829 height 344
click at [308, 185] on p "Planned Start Date - [DATE] 00:30:00" at bounding box center [452, 179] width 818 height 13
click at [1064, 31] on icon at bounding box center [1071, 31] width 14 height 14
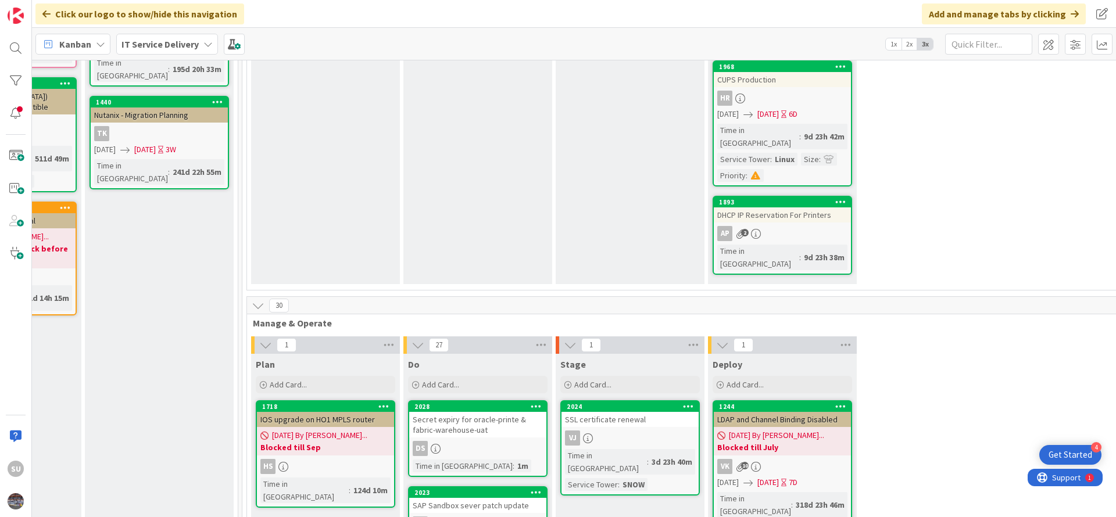
scroll to position [0, 565]
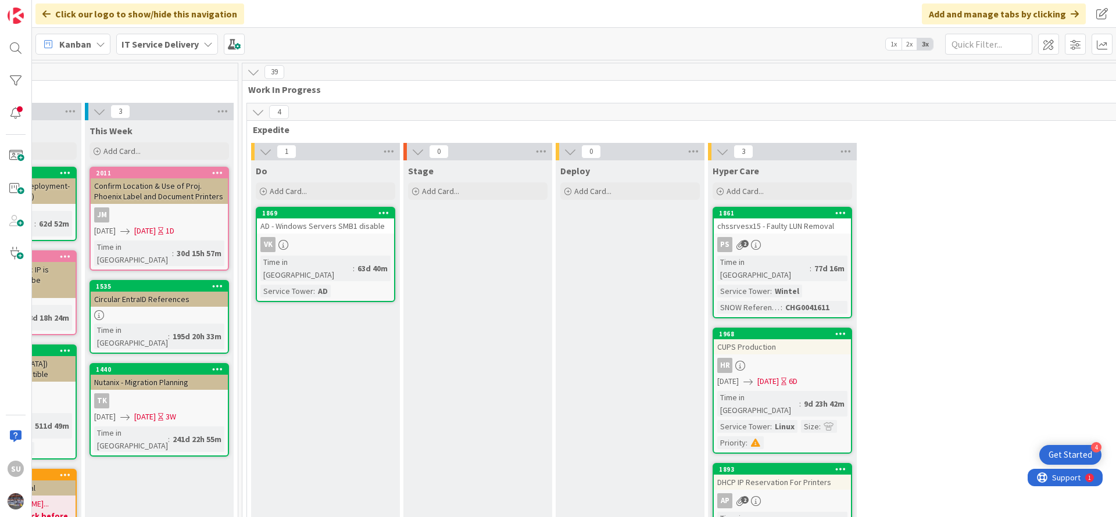
click at [355, 241] on div "VK" at bounding box center [325, 244] width 137 height 15
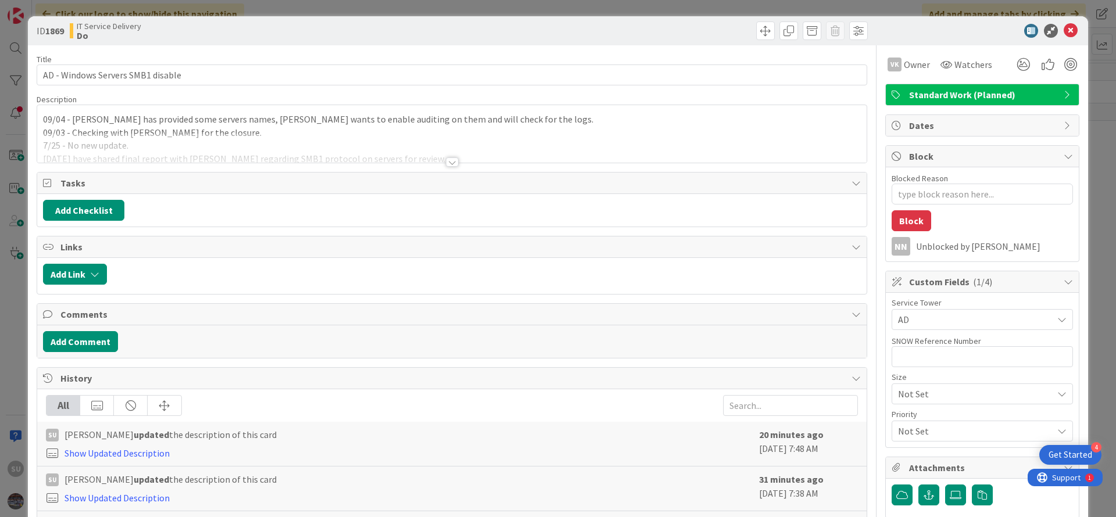
click at [446, 162] on div at bounding box center [452, 162] width 13 height 9
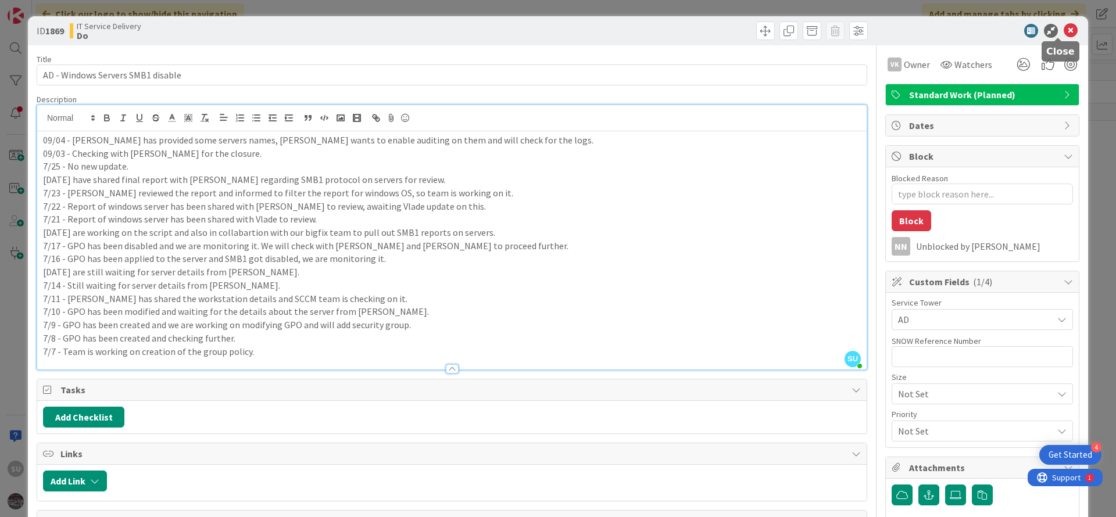
click at [1064, 34] on icon at bounding box center [1071, 31] width 14 height 14
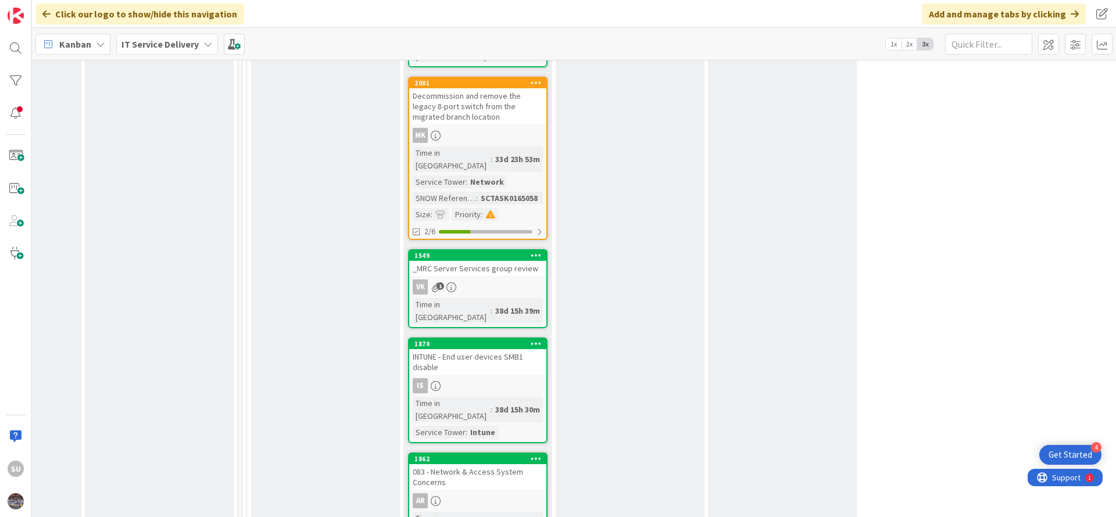
scroll to position [959, 565]
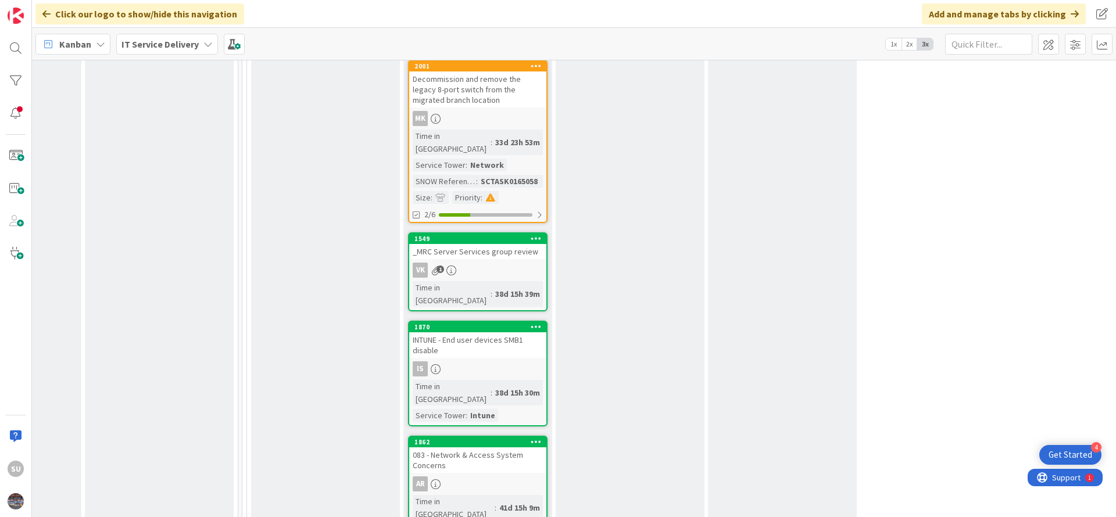
click at [460, 321] on link "1870 INTUNE - End user devices SMB1 disable Is Time in Column : 38d 15h 30m Ser…" at bounding box center [477, 374] width 139 height 106
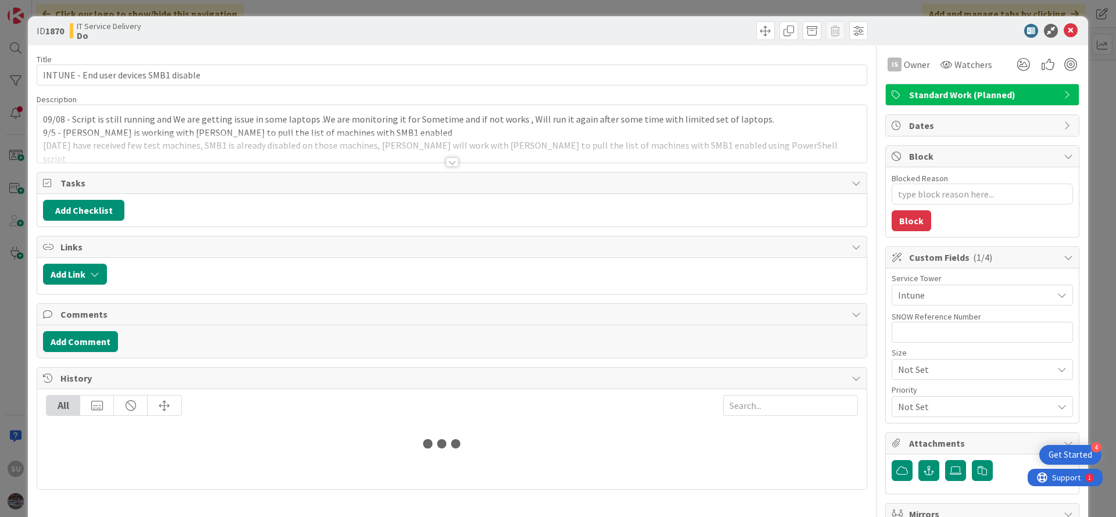
type textarea "x"
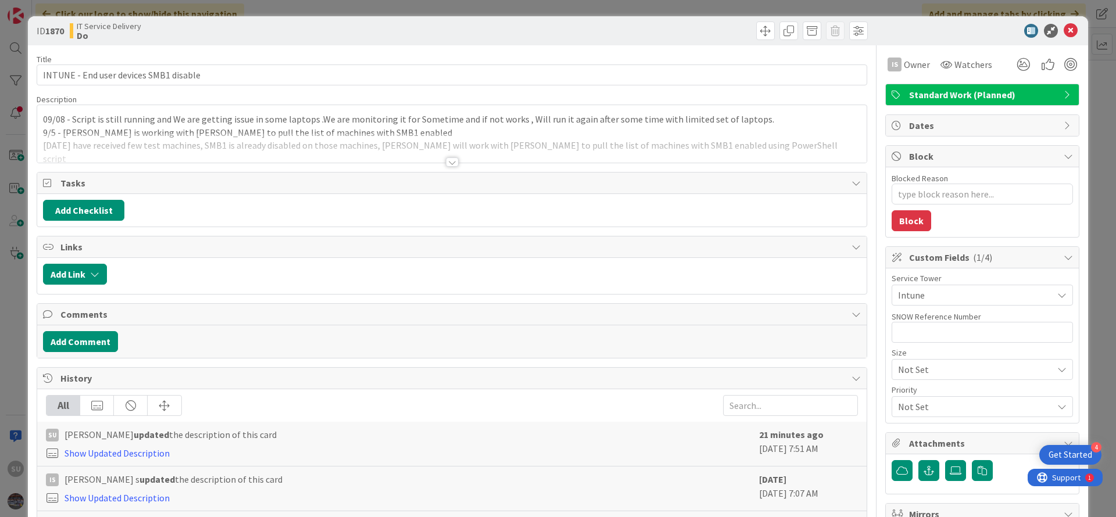
click at [446, 165] on div at bounding box center [452, 162] width 13 height 9
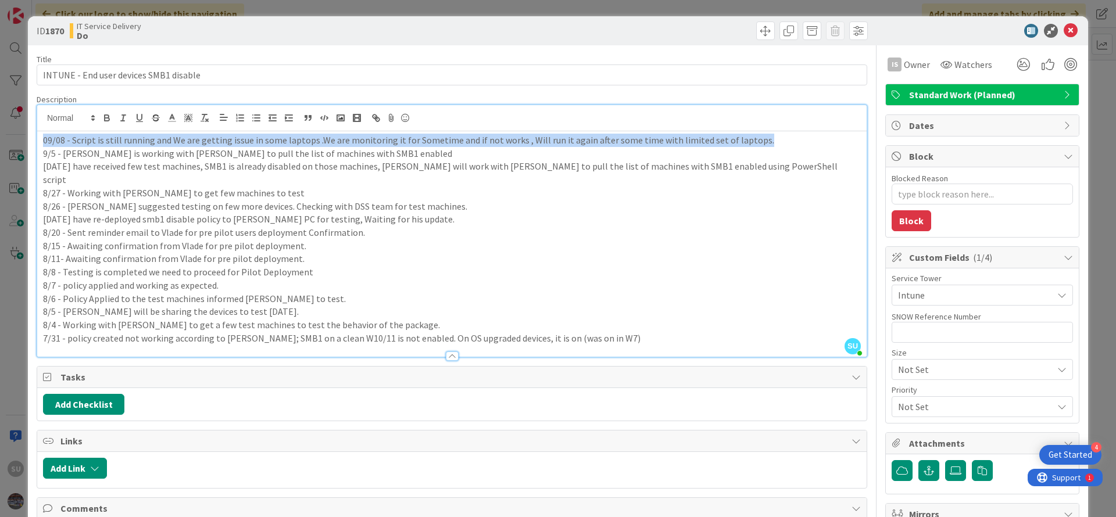
drag, startPoint x: 40, startPoint y: 139, endPoint x: 760, endPoint y: 142, distance: 719.5
click at [760, 142] on div "09/08 - Script is still running and We are getting issue in some laptops .We ar…" at bounding box center [451, 244] width 829 height 226
copy p "09/08 - Script is still running and We are getting issue in some laptops .We ar…"
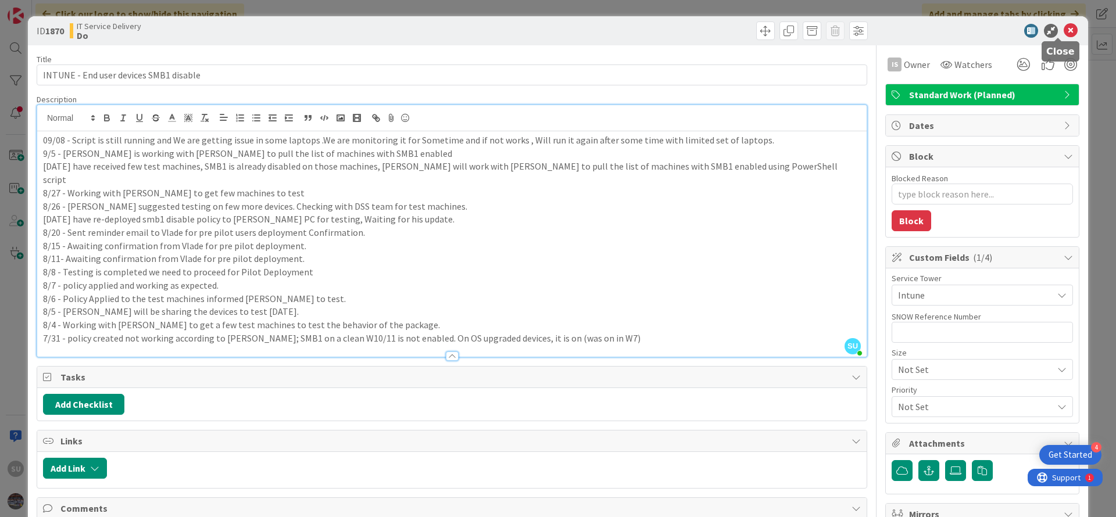
click at [1064, 35] on icon at bounding box center [1071, 31] width 14 height 14
